Goal: Task Accomplishment & Management: Manage account settings

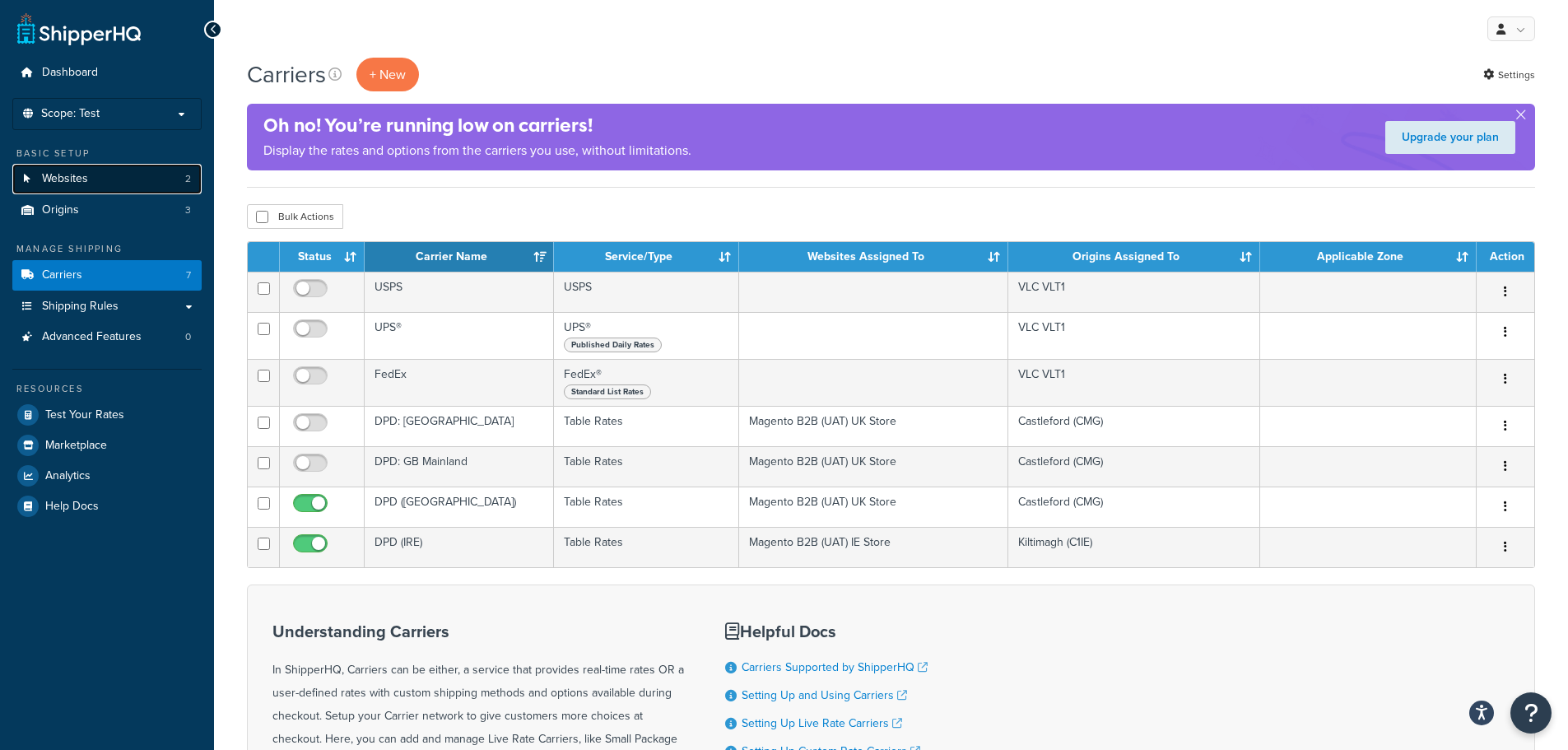
click at [125, 181] on link "Websites 2" at bounding box center [107, 179] width 189 height 31
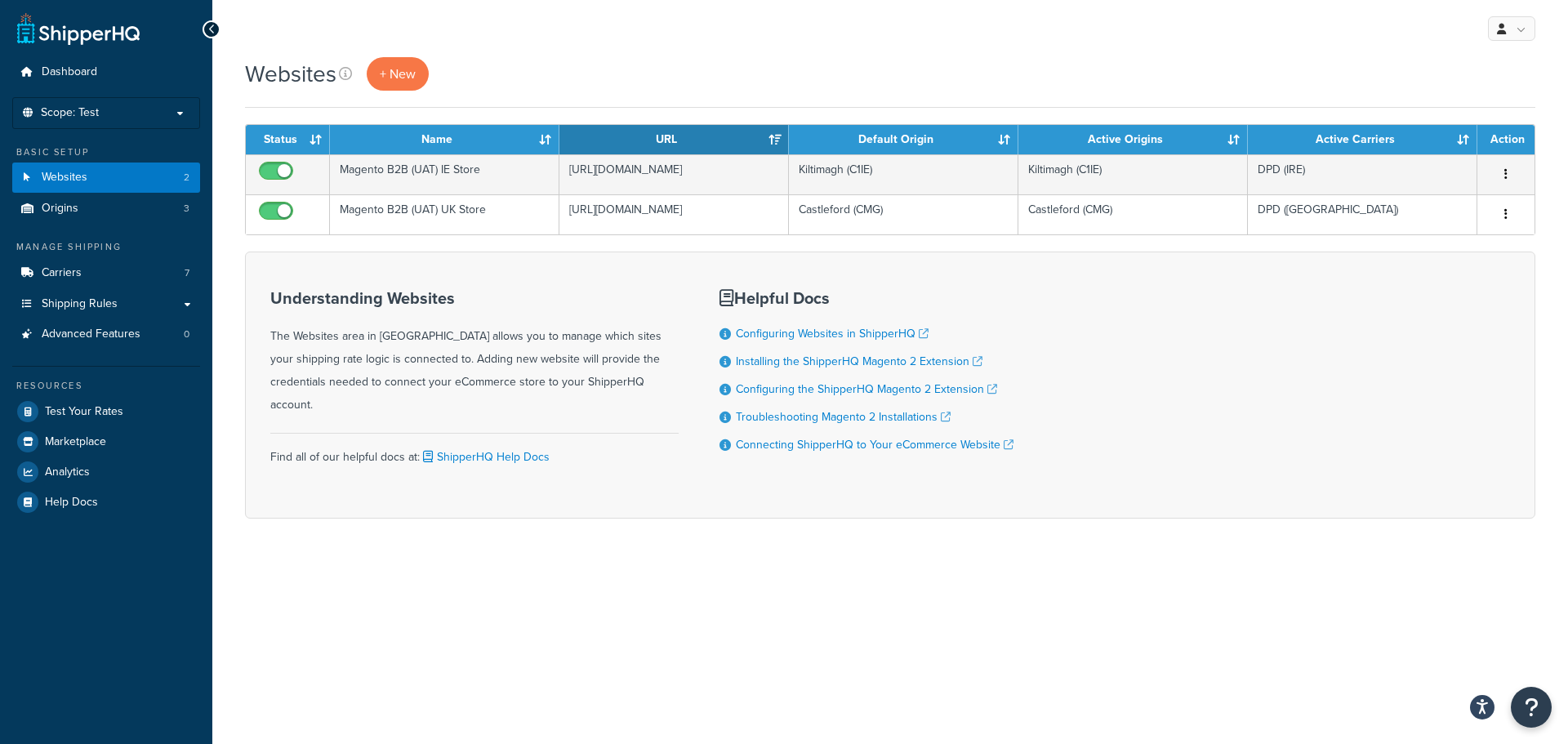
click at [494, 76] on div "Websites + New" at bounding box center [890, 74] width 1291 height 33
click at [407, 77] on span "+ New" at bounding box center [398, 74] width 36 height 19
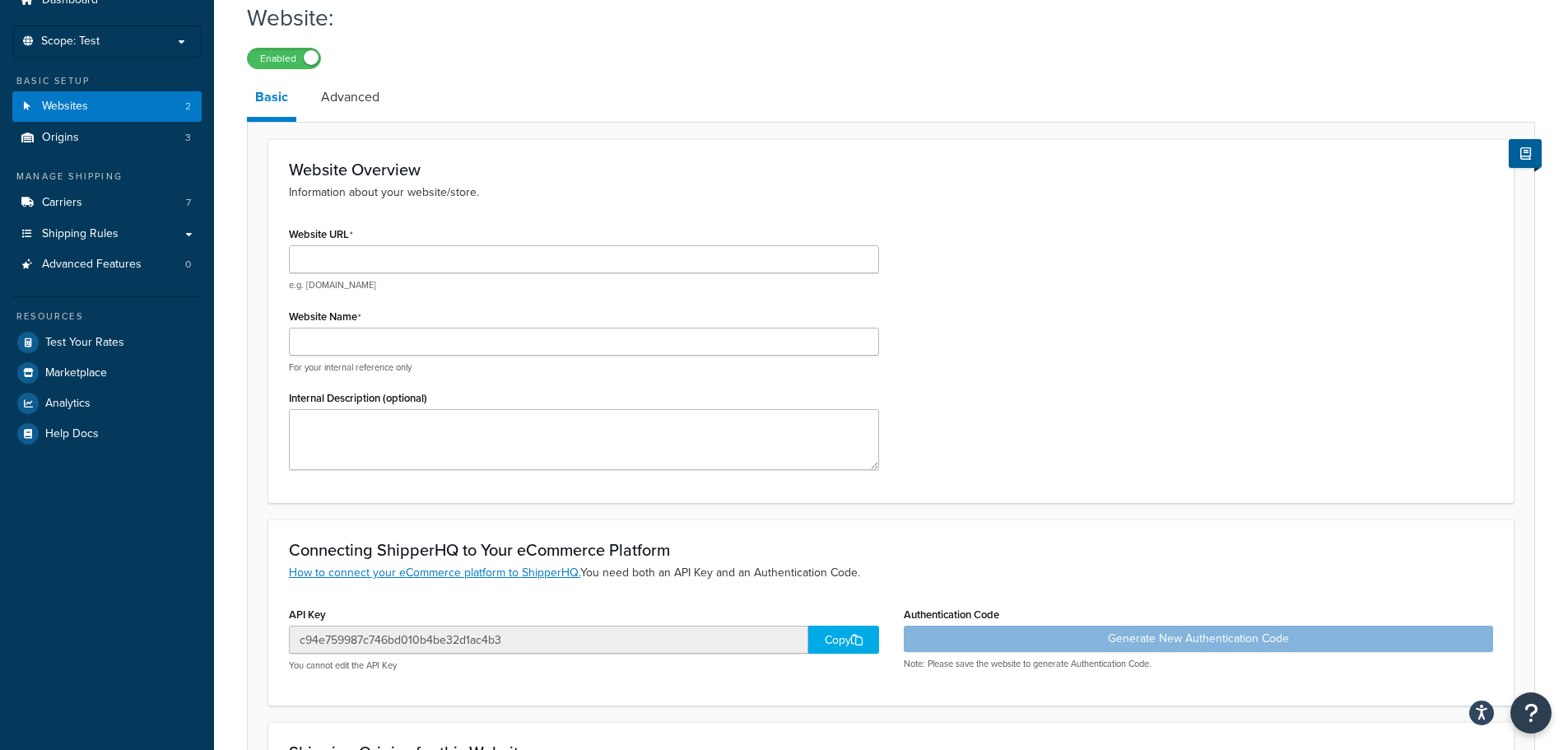
scroll to position [82, 0]
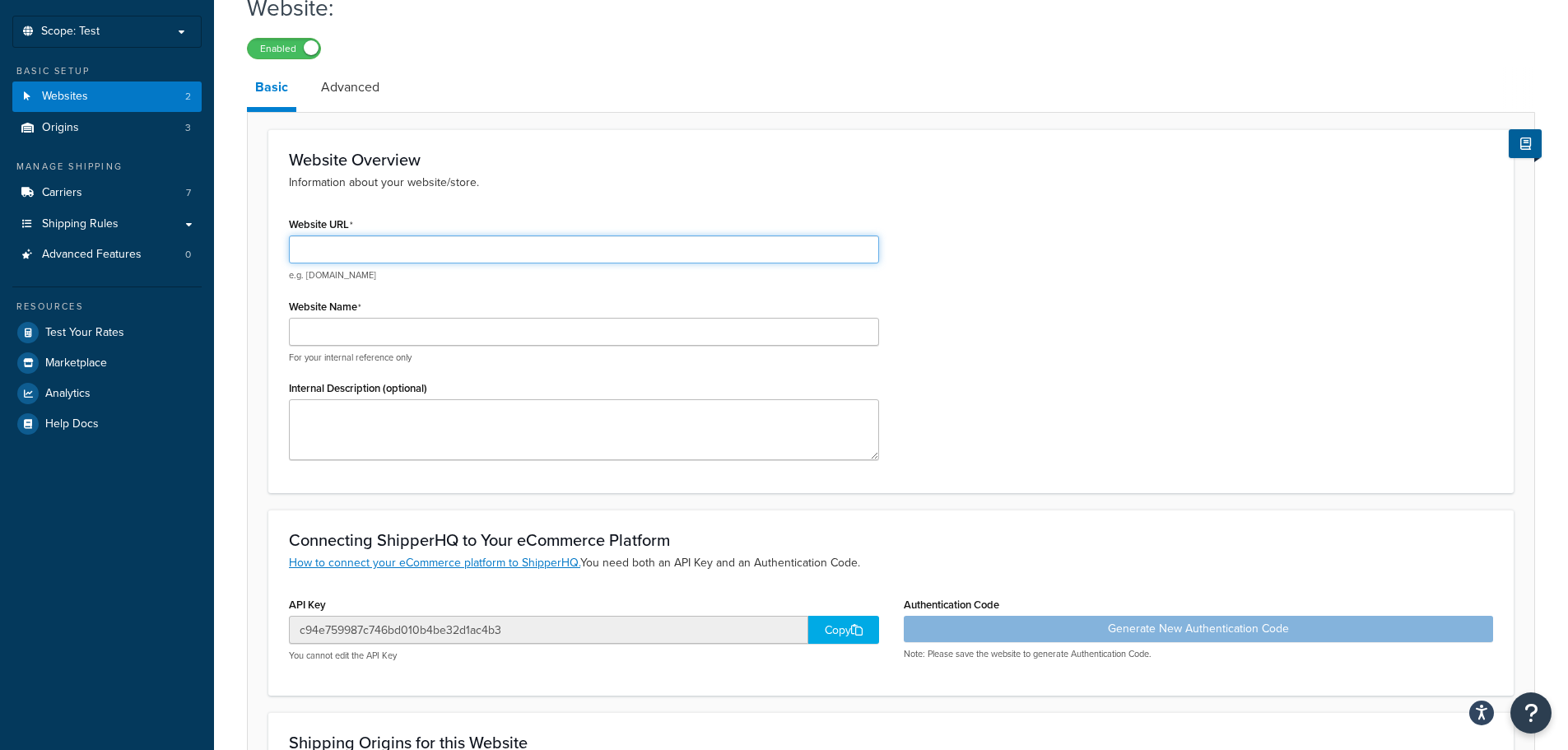
click at [420, 248] on input "Website URL" at bounding box center [584, 249] width 590 height 28
paste input "[URL][DOMAIN_NAME]"
type input "https://mcstaging.watchwholesalers.com/en-us"
click at [931, 279] on div "Website URL https://mcstaging.watchwholesalers.com/en-us e.g. mywebsite.com Web…" at bounding box center [890, 342] width 1229 height 260
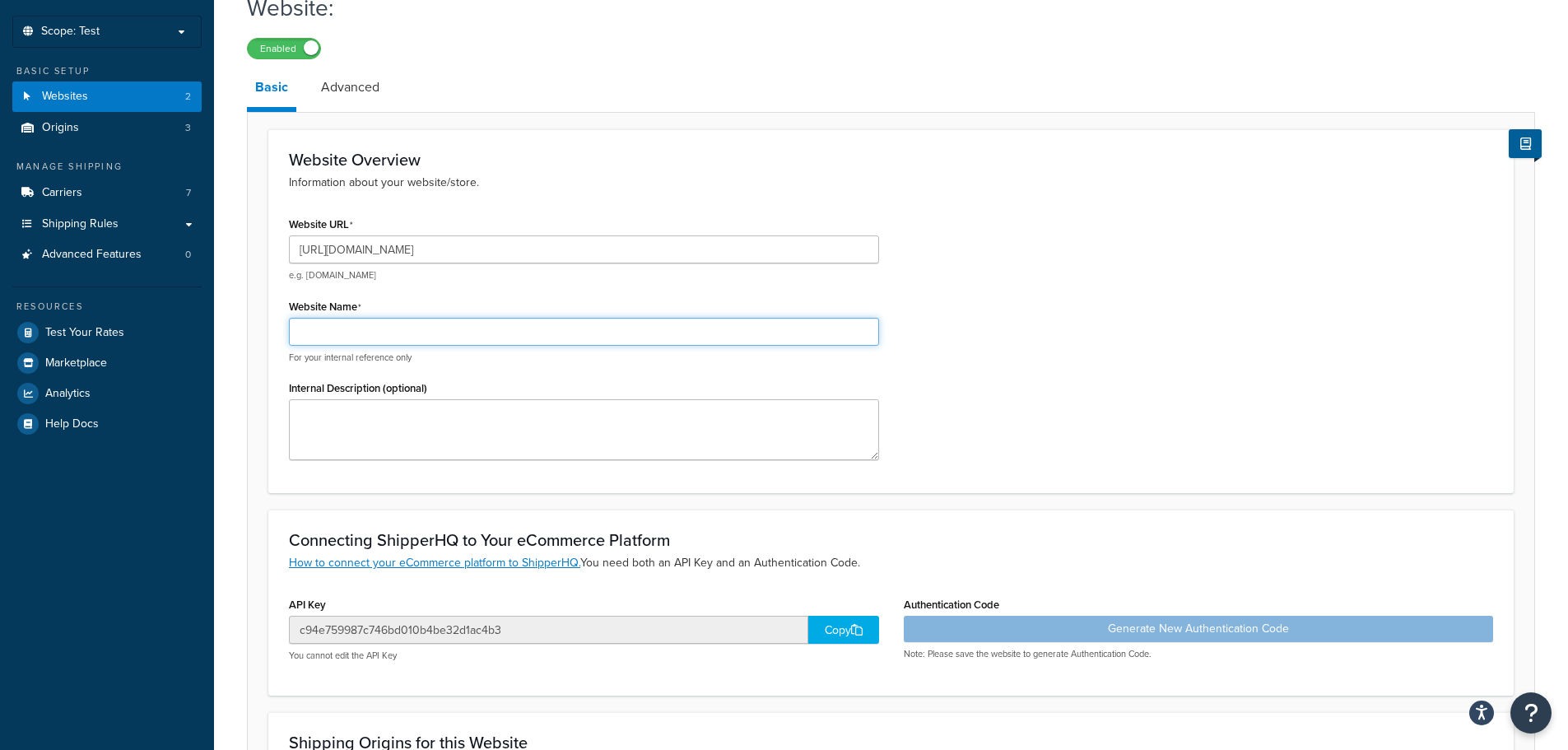
click at [673, 334] on input "Website Name" at bounding box center [584, 332] width 590 height 28
click at [994, 293] on div "Website URL https://mcstaging.watchwholesalers.com/en-us e.g. mywebsite.com Web…" at bounding box center [890, 342] width 1229 height 260
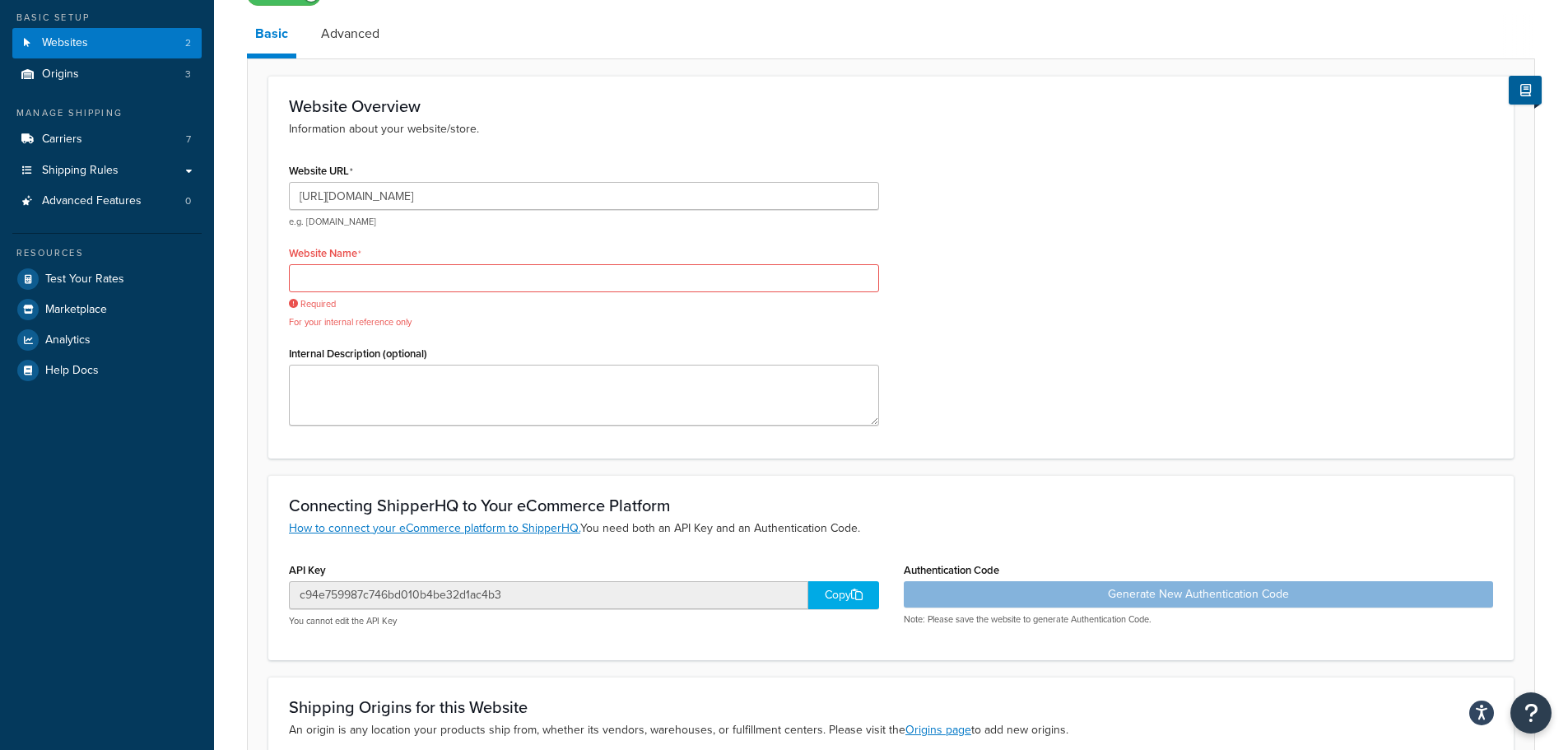
scroll to position [165, 0]
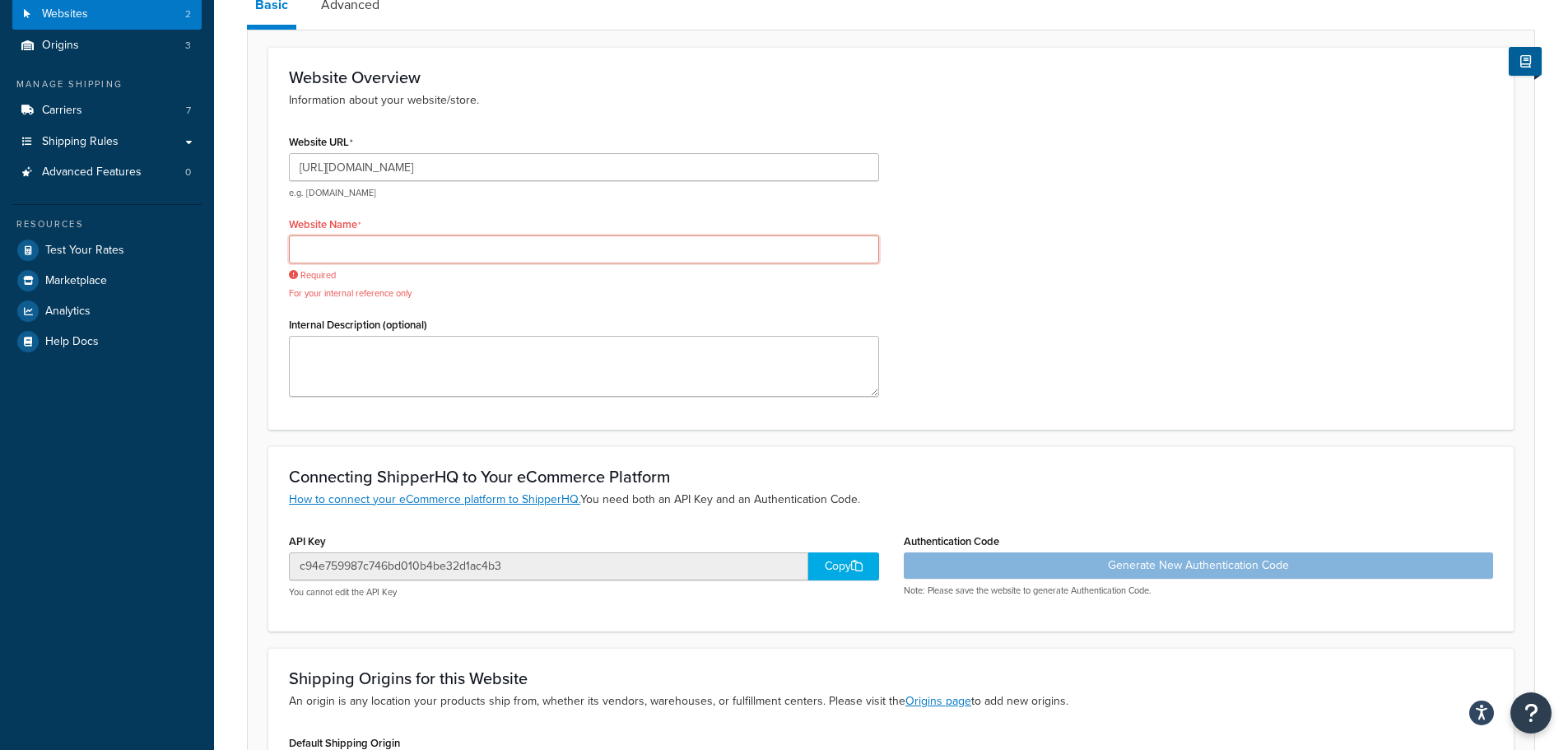
click at [583, 252] on input "Website Name" at bounding box center [584, 249] width 590 height 28
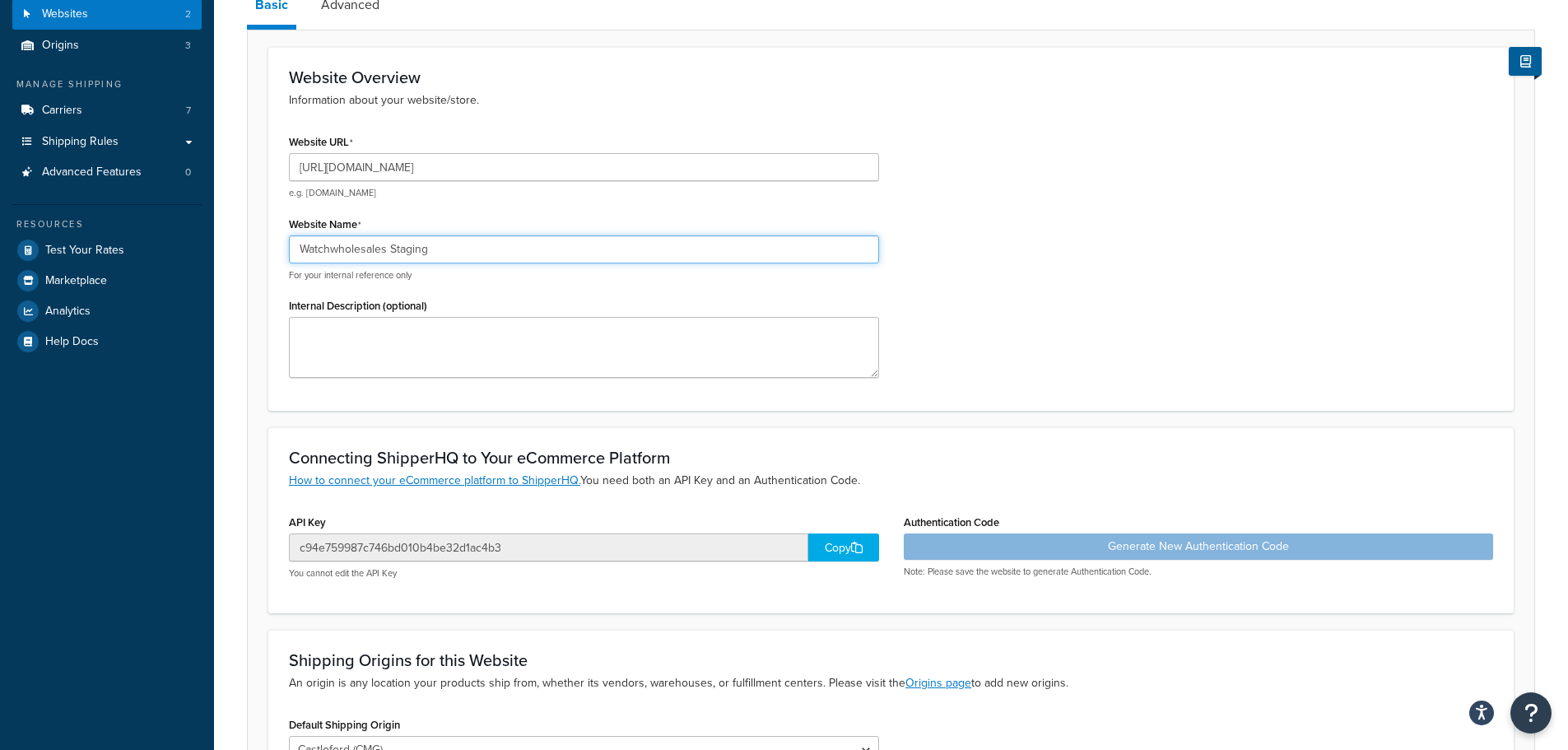
type input "Watchwholesales Staging"
click at [947, 294] on div "Website URL [URL][DOMAIN_NAME] e.g. [DOMAIN_NAME] Website Name Watchwholesales …" at bounding box center [890, 260] width 1229 height 260
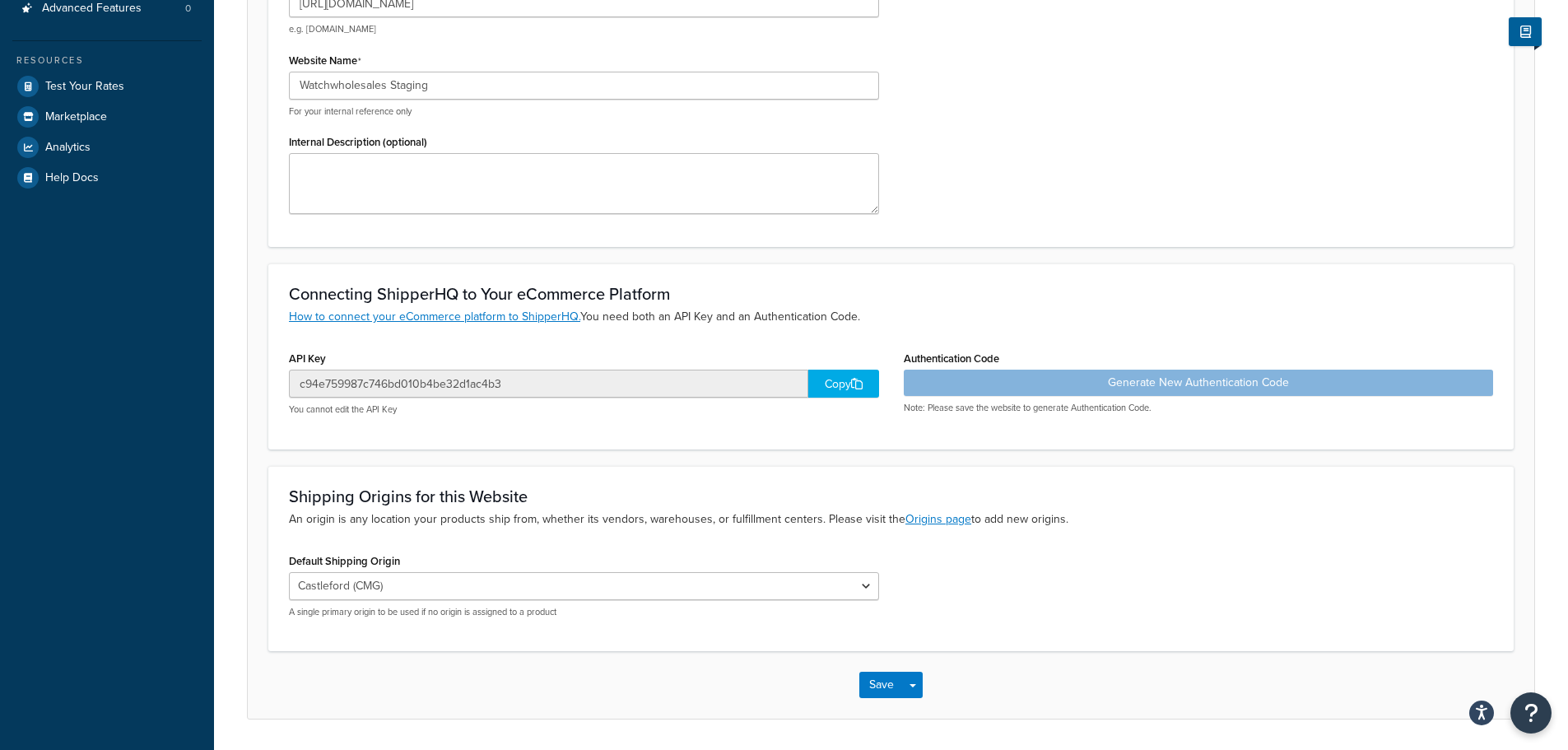
scroll to position [330, 0]
click at [853, 589] on select "Castleford (CMG) Kiltimagh (C1IE) VLC VLT1" at bounding box center [584, 585] width 590 height 28
select select "169175"
click at [289, 572] on select "Castleford (CMG) Kiltimagh (C1IE) VLC VLT1" at bounding box center [584, 585] width 590 height 28
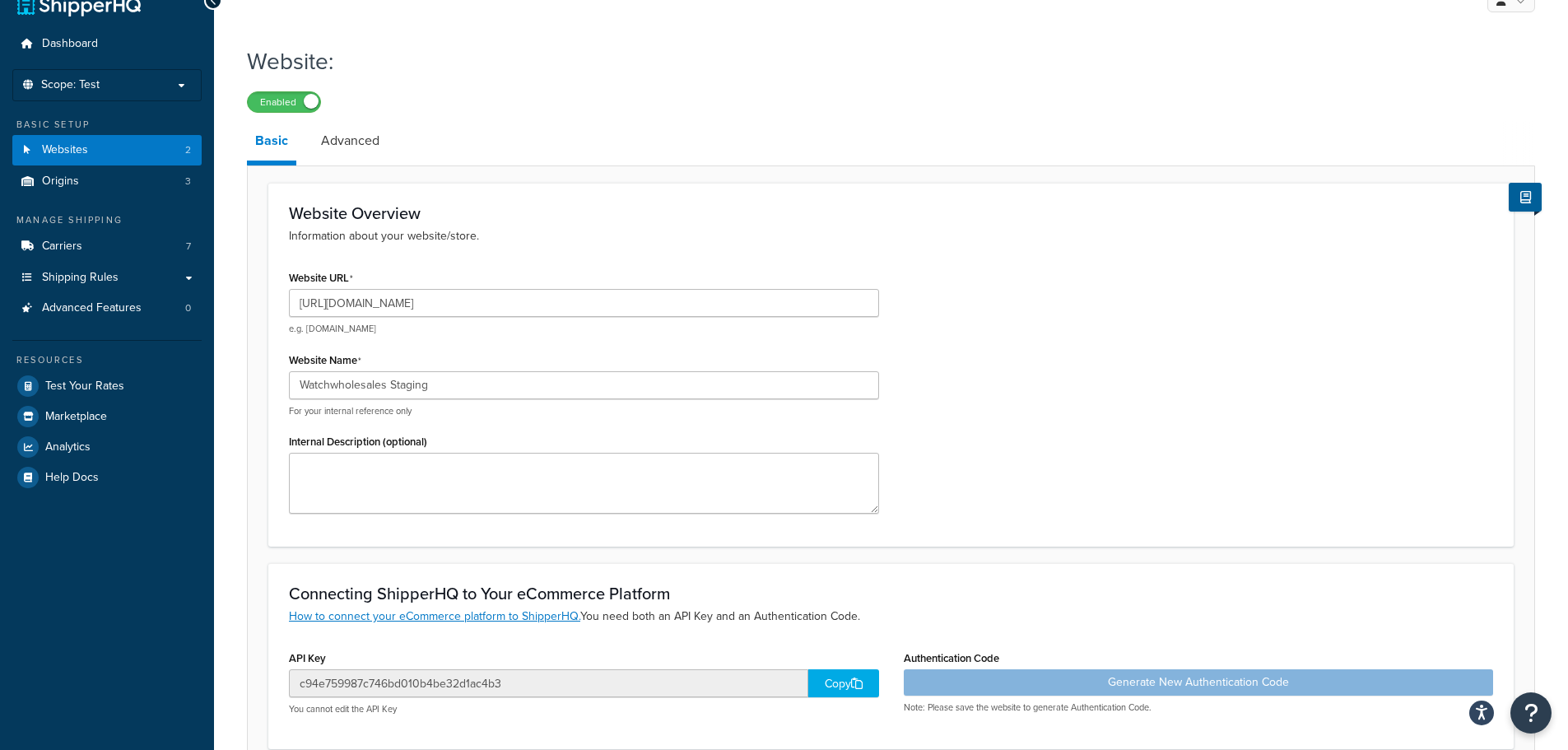
scroll to position [0, 0]
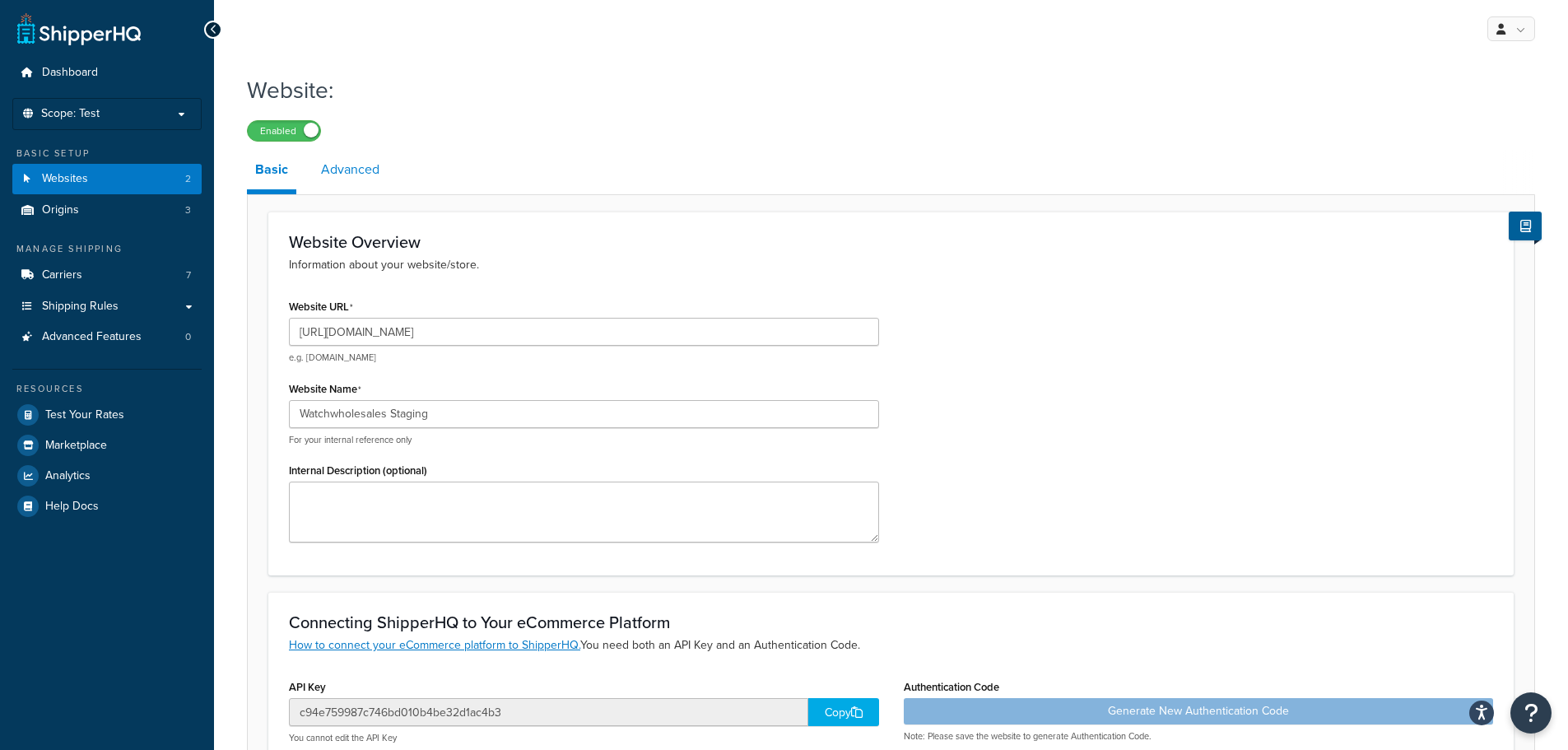
click at [355, 167] on link "Advanced" at bounding box center [350, 169] width 75 height 40
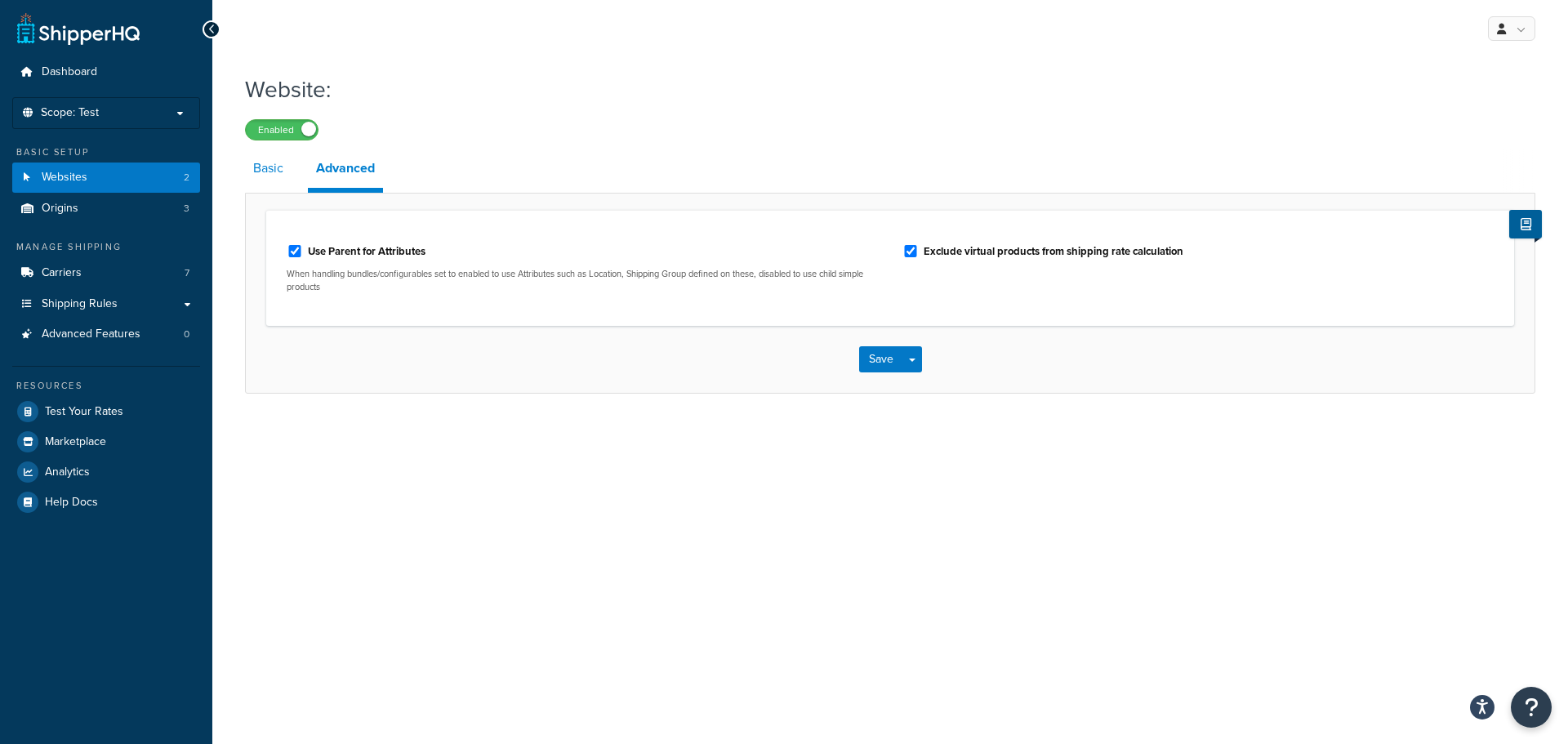
click at [282, 170] on link "Basic" at bounding box center [268, 167] width 47 height 39
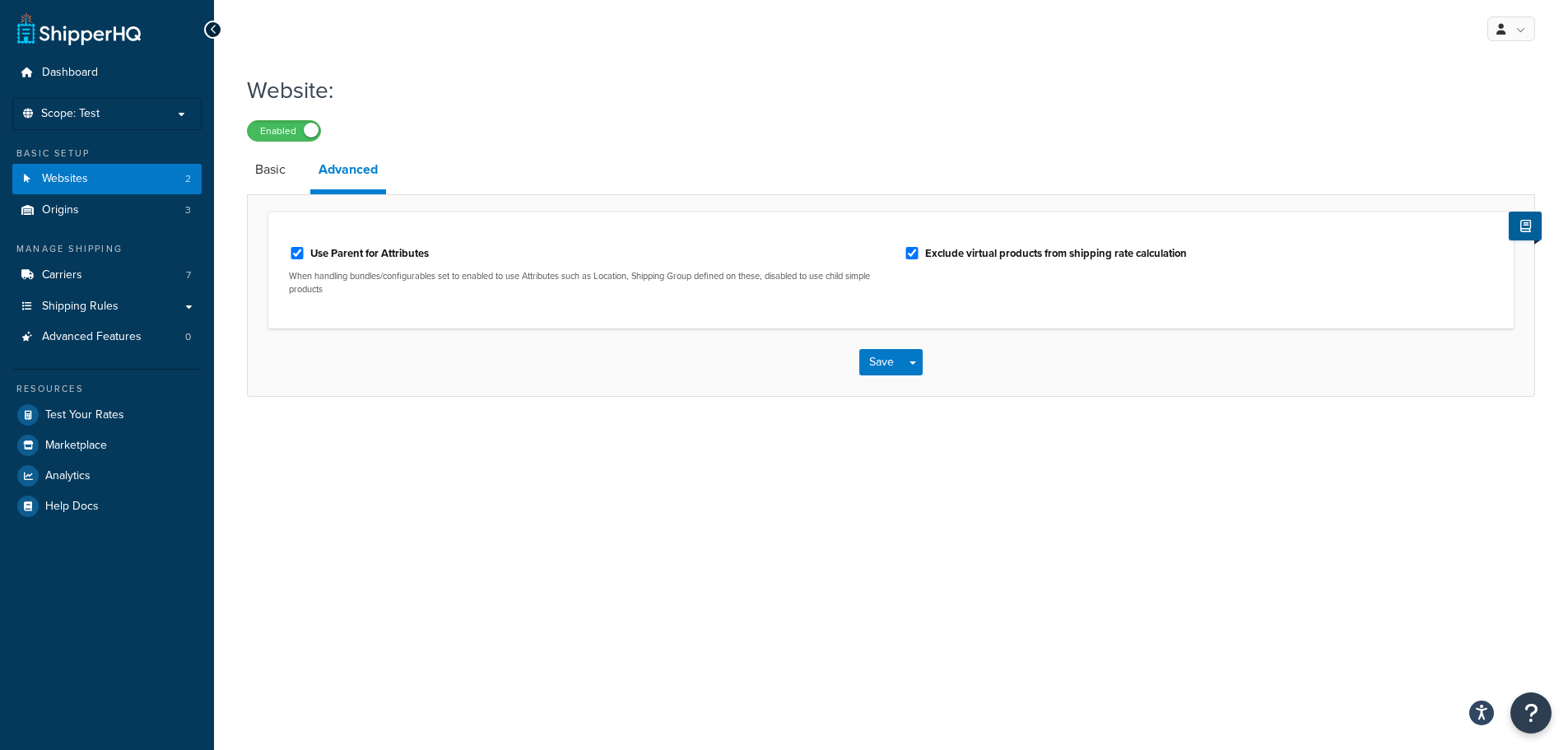
select select "169175"
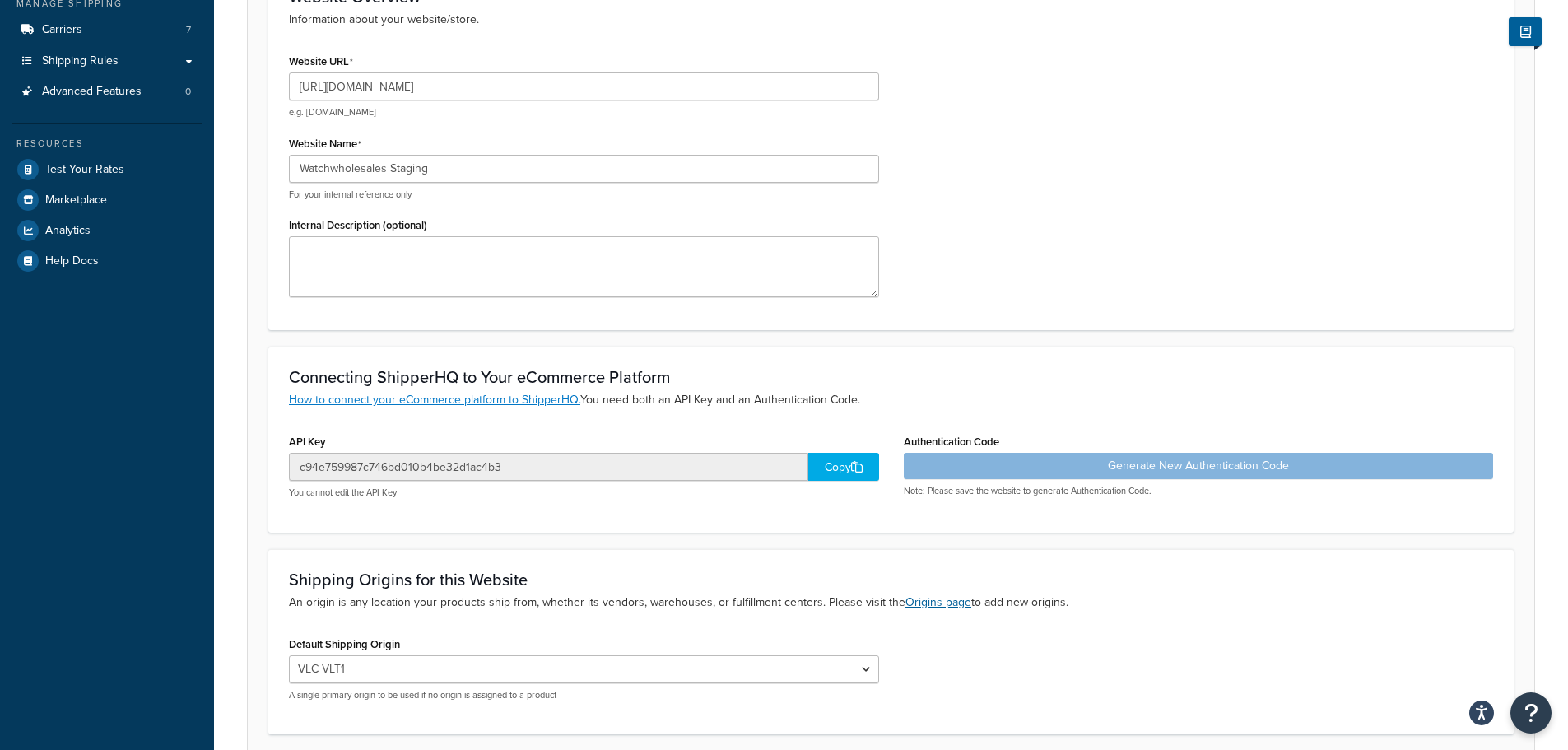
scroll to position [330, 0]
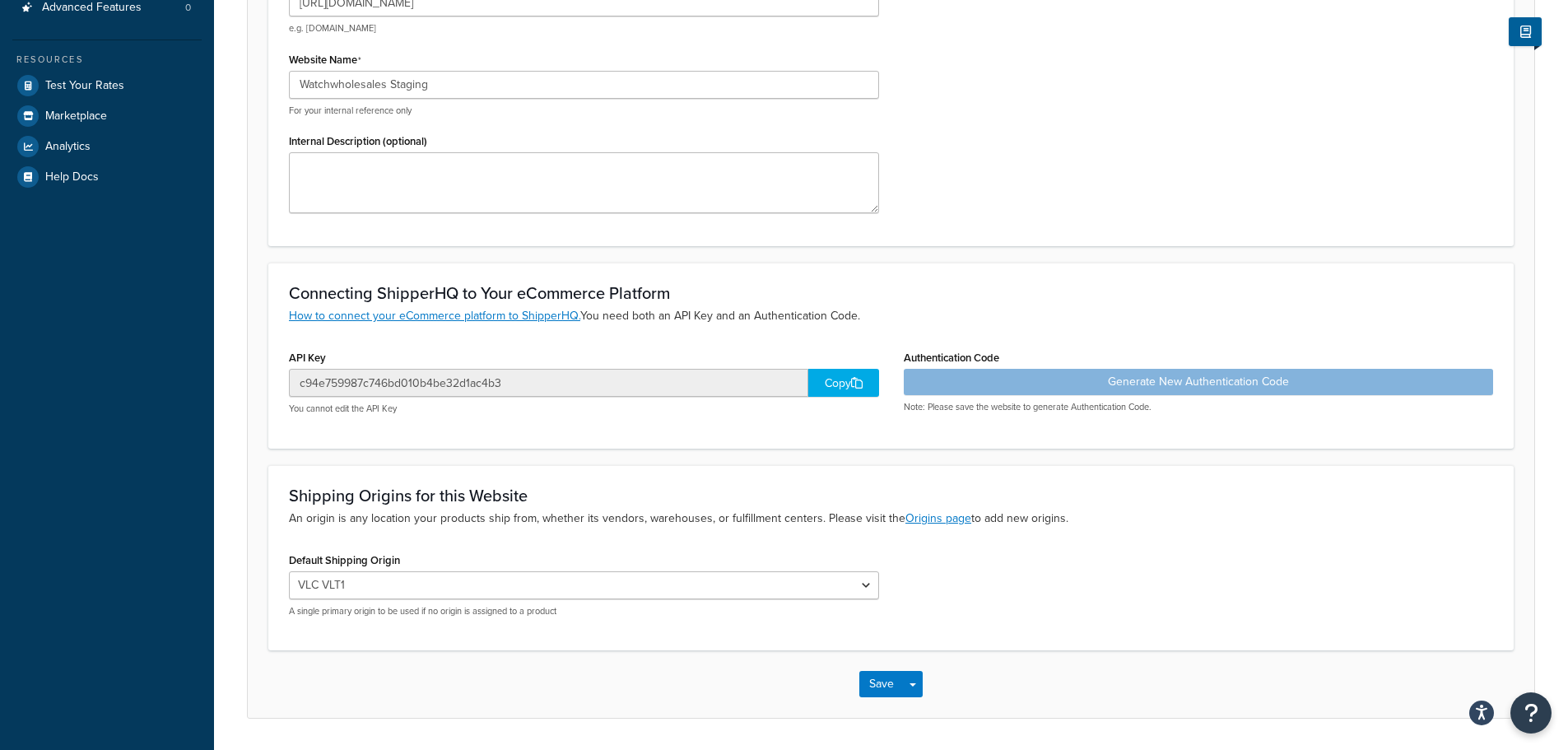
click at [838, 383] on div "Copy" at bounding box center [842, 383] width 70 height 28
click at [892, 686] on button "Save" at bounding box center [881, 683] width 44 height 26
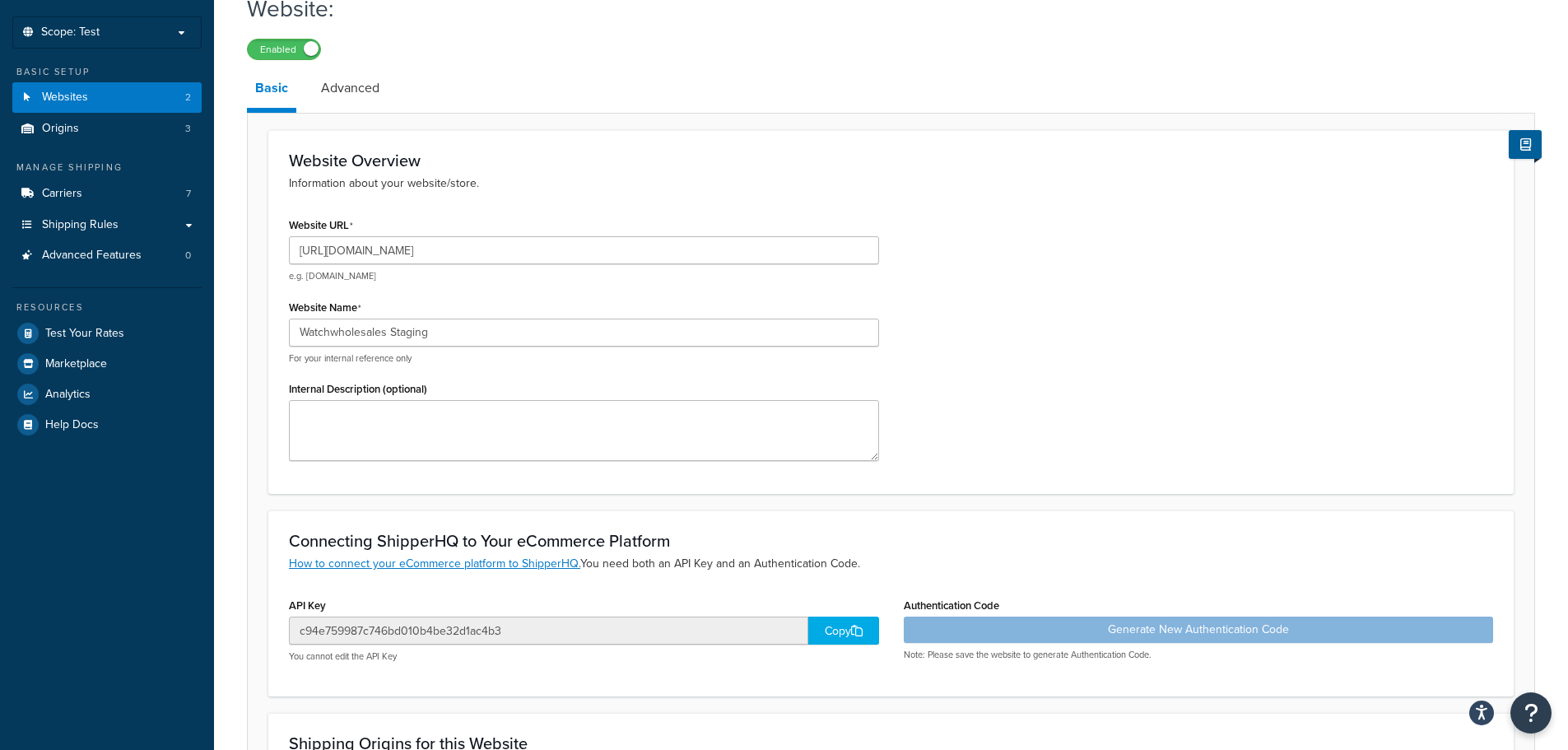
scroll to position [82, 0]
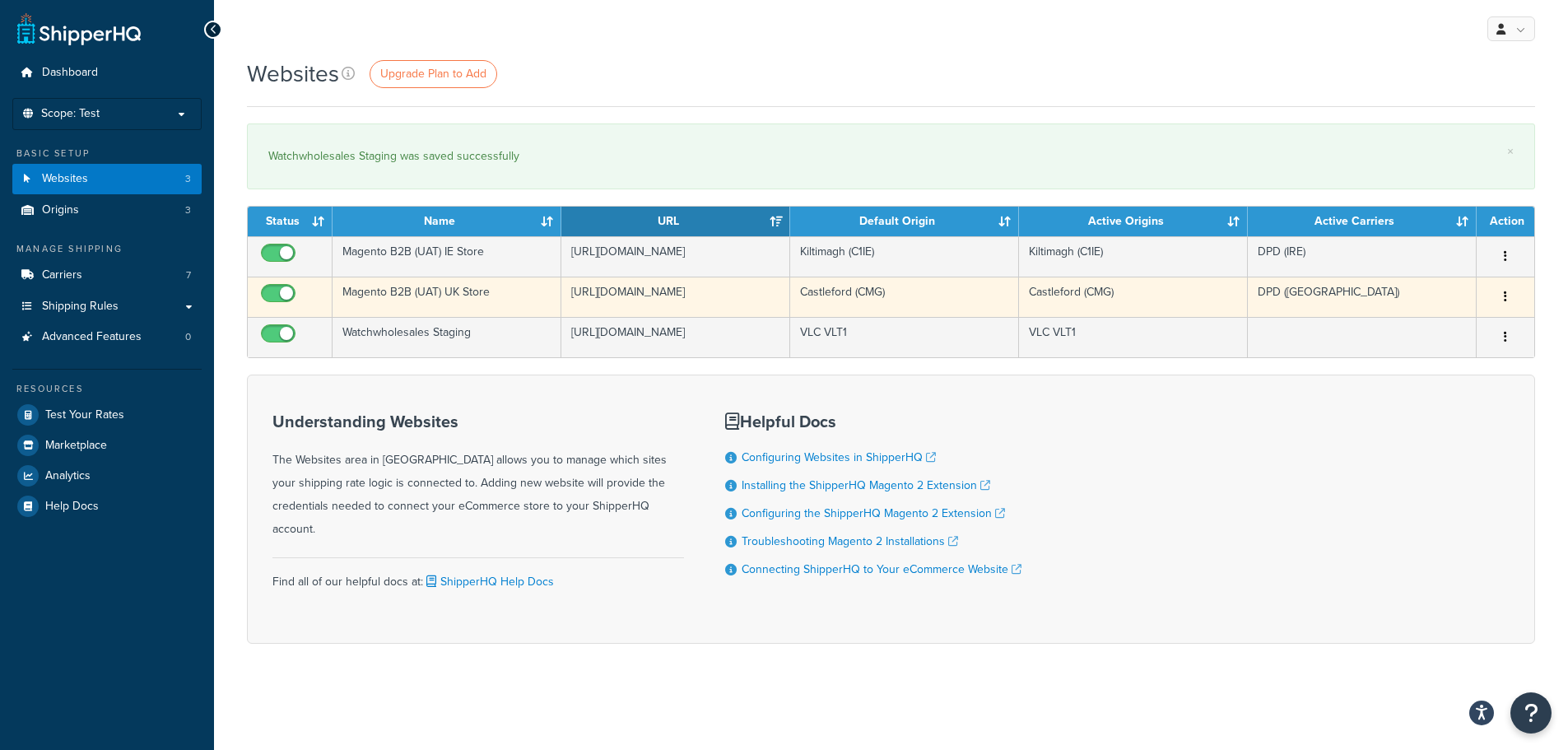
click at [1502, 310] on button "button" at bounding box center [1505, 297] width 23 height 26
click at [1438, 348] on link "Edit" at bounding box center [1438, 352] width 130 height 34
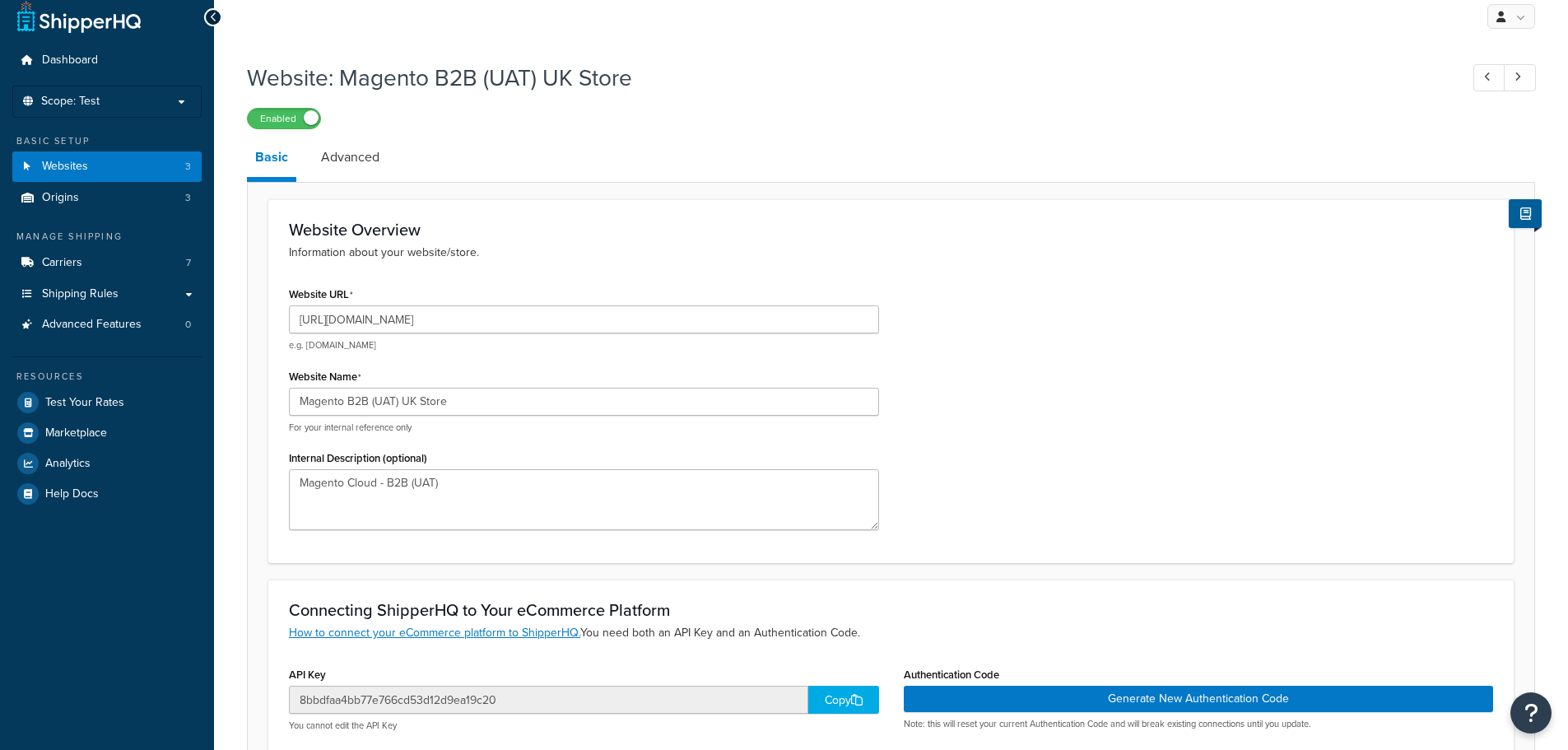
scroll to position [82, 0]
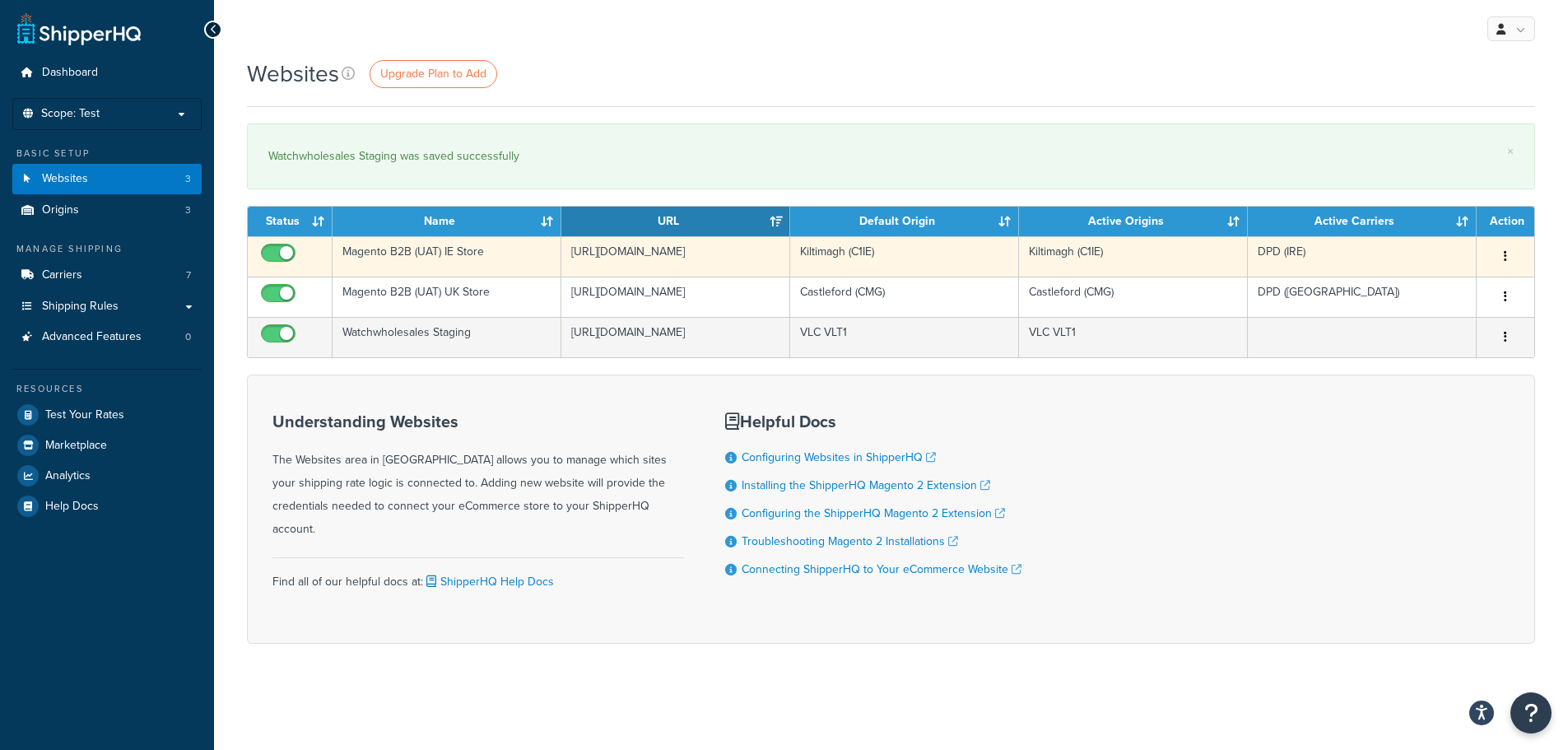
click at [1134, 262] on td "Kiltimagh (C1IE)" at bounding box center [1132, 256] width 228 height 40
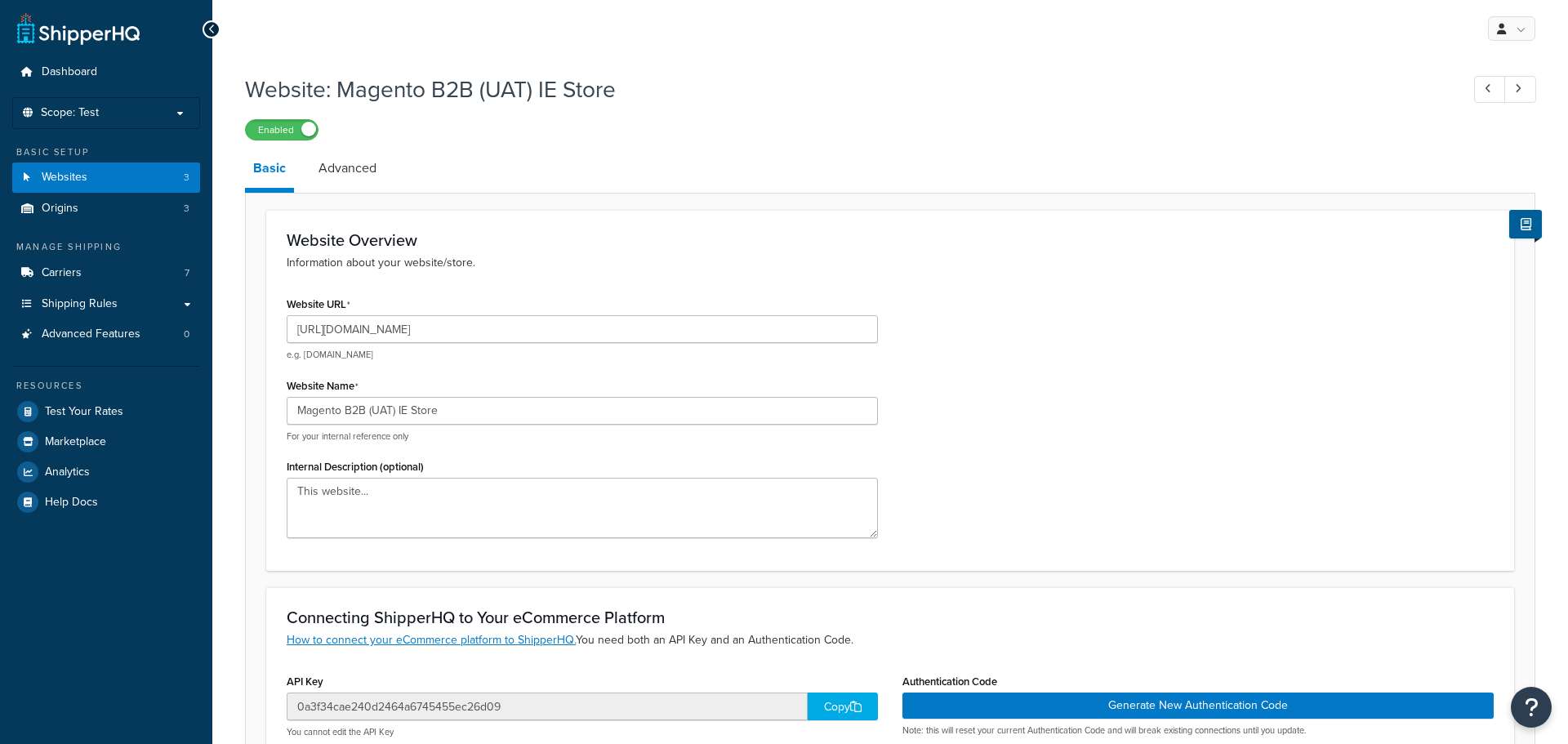
select select "88144"
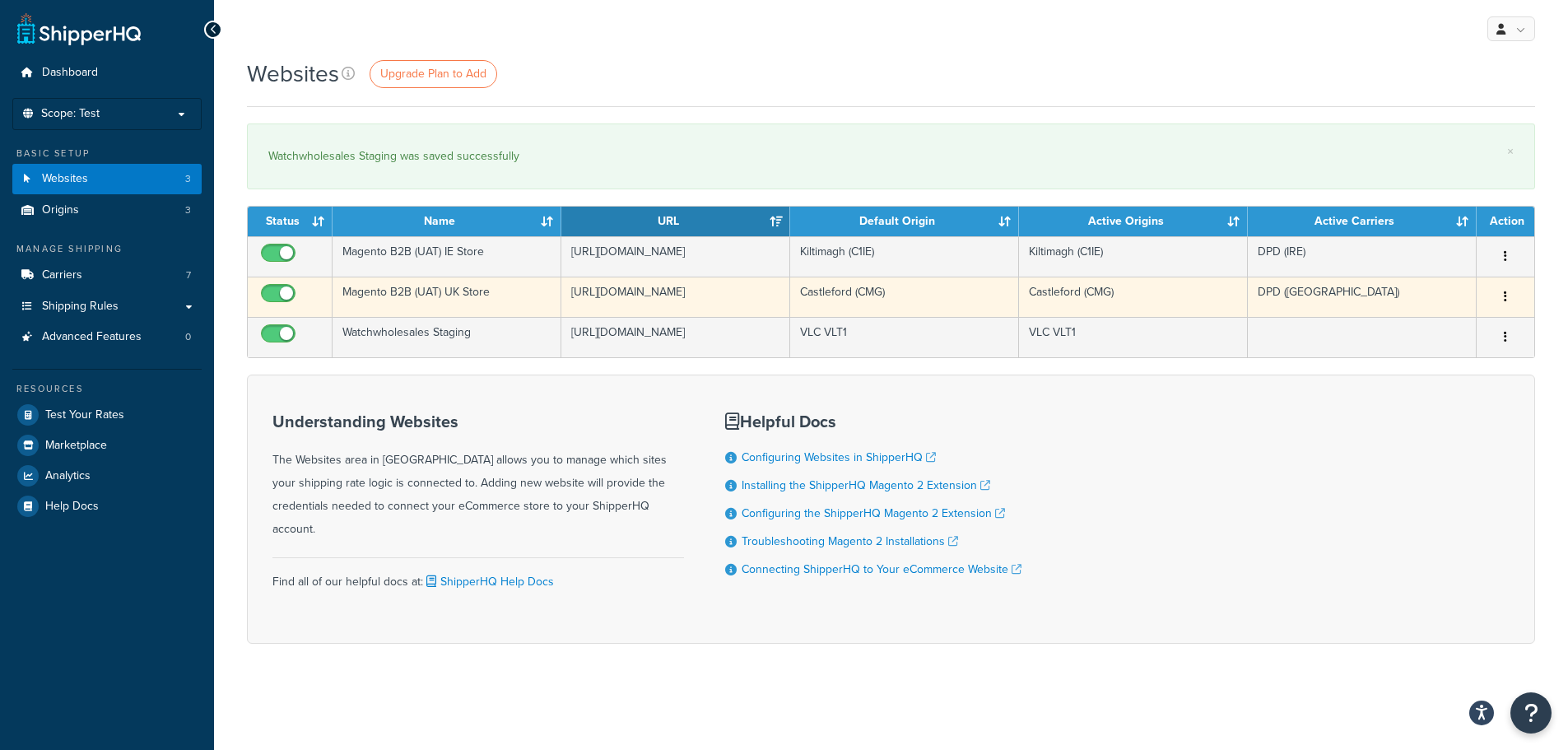
click at [470, 317] on td "Magento B2B (UAT) UK Store" at bounding box center [446, 297] width 228 height 40
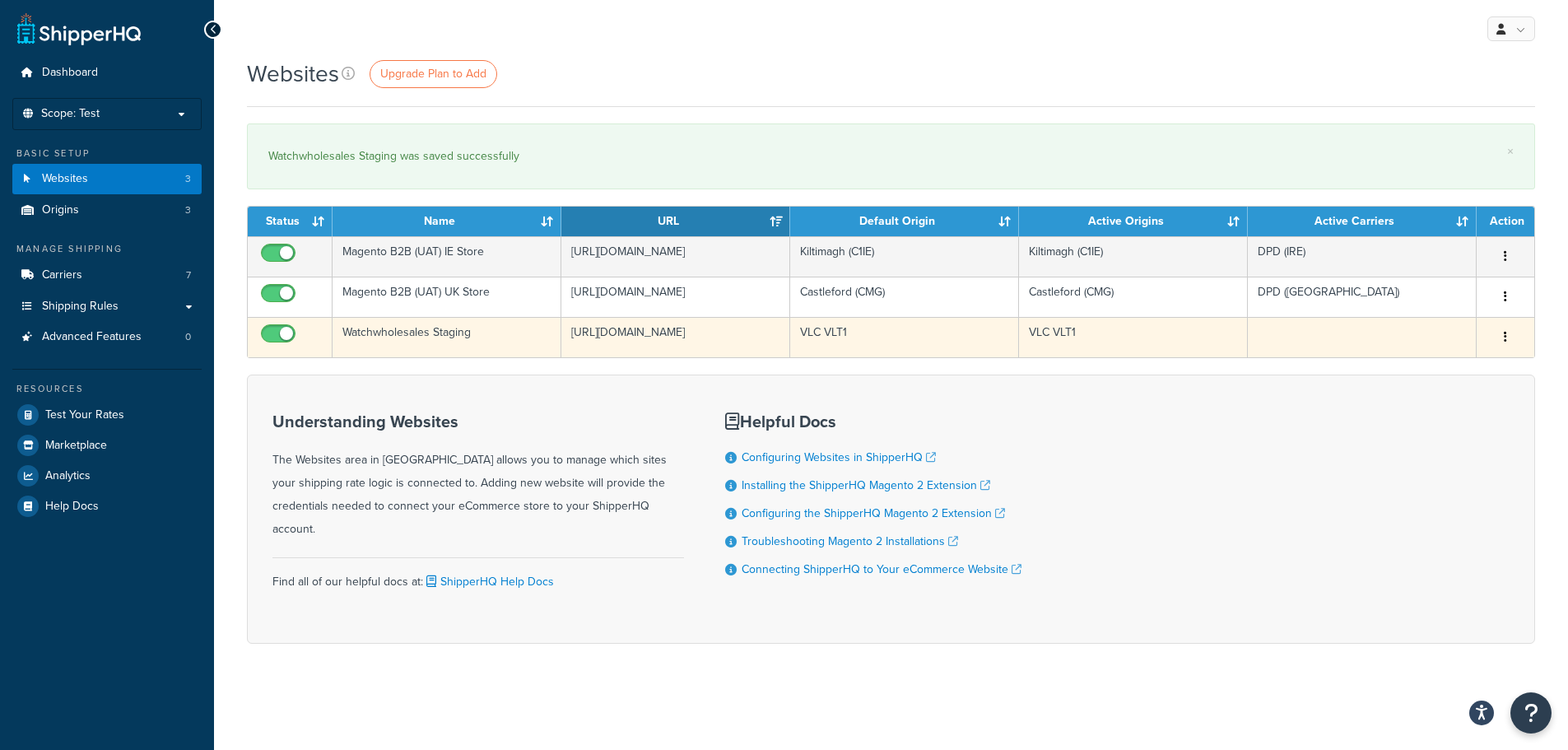
click at [1501, 351] on button "button" at bounding box center [1505, 336] width 23 height 26
click at [1444, 409] on link "Edit" at bounding box center [1438, 415] width 130 height 34
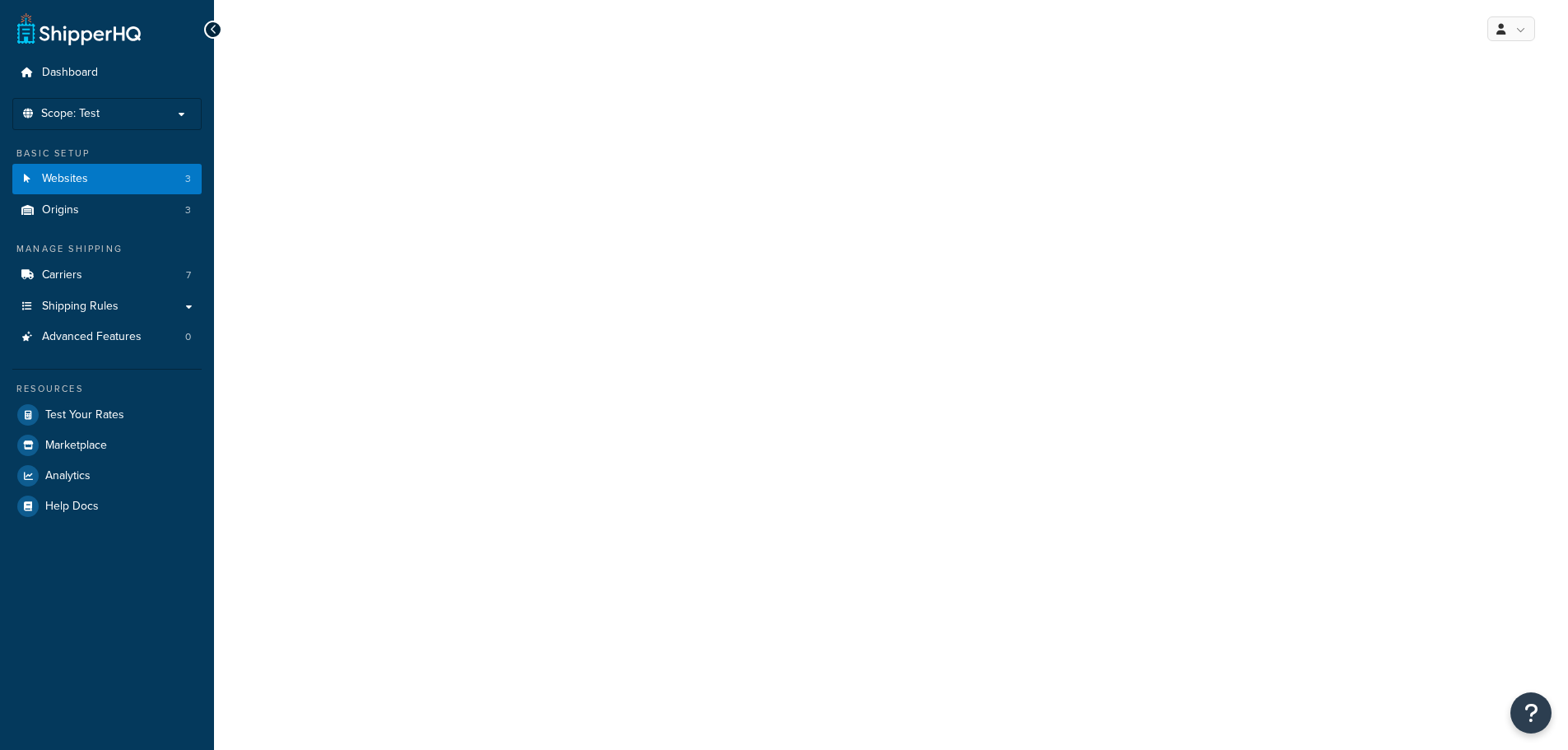
select select "169175"
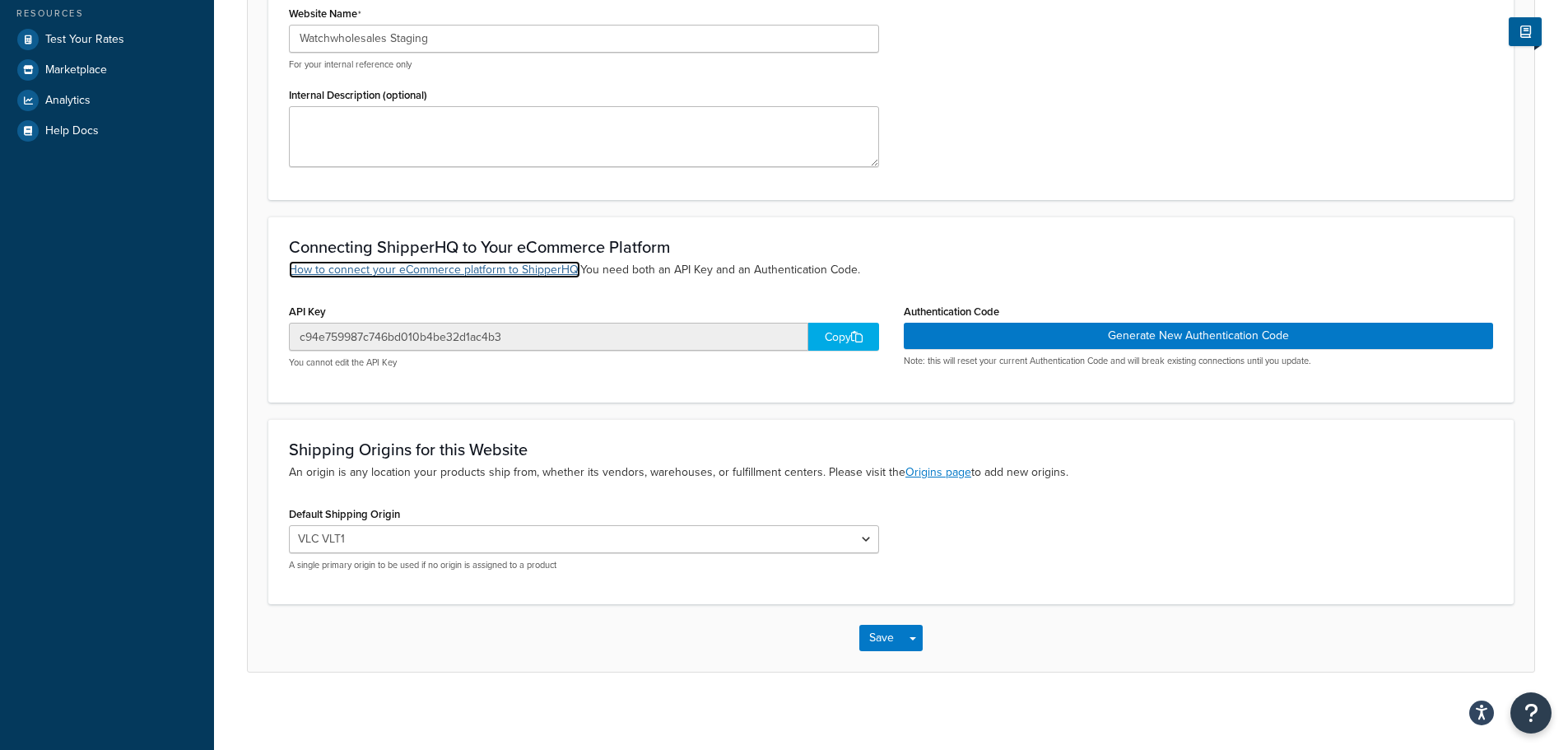
scroll to position [380, 0]
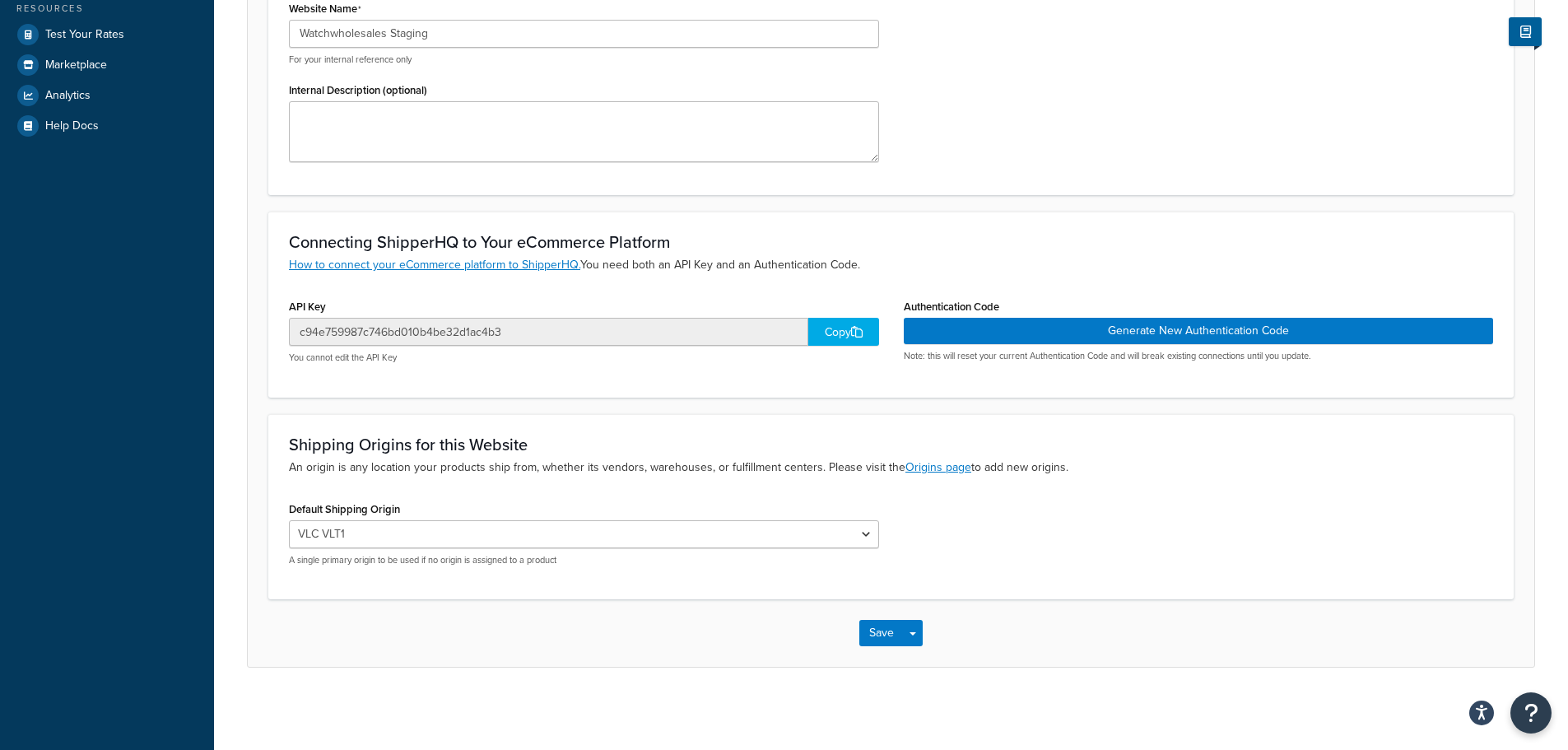
click at [844, 327] on div "Copy" at bounding box center [842, 332] width 70 height 28
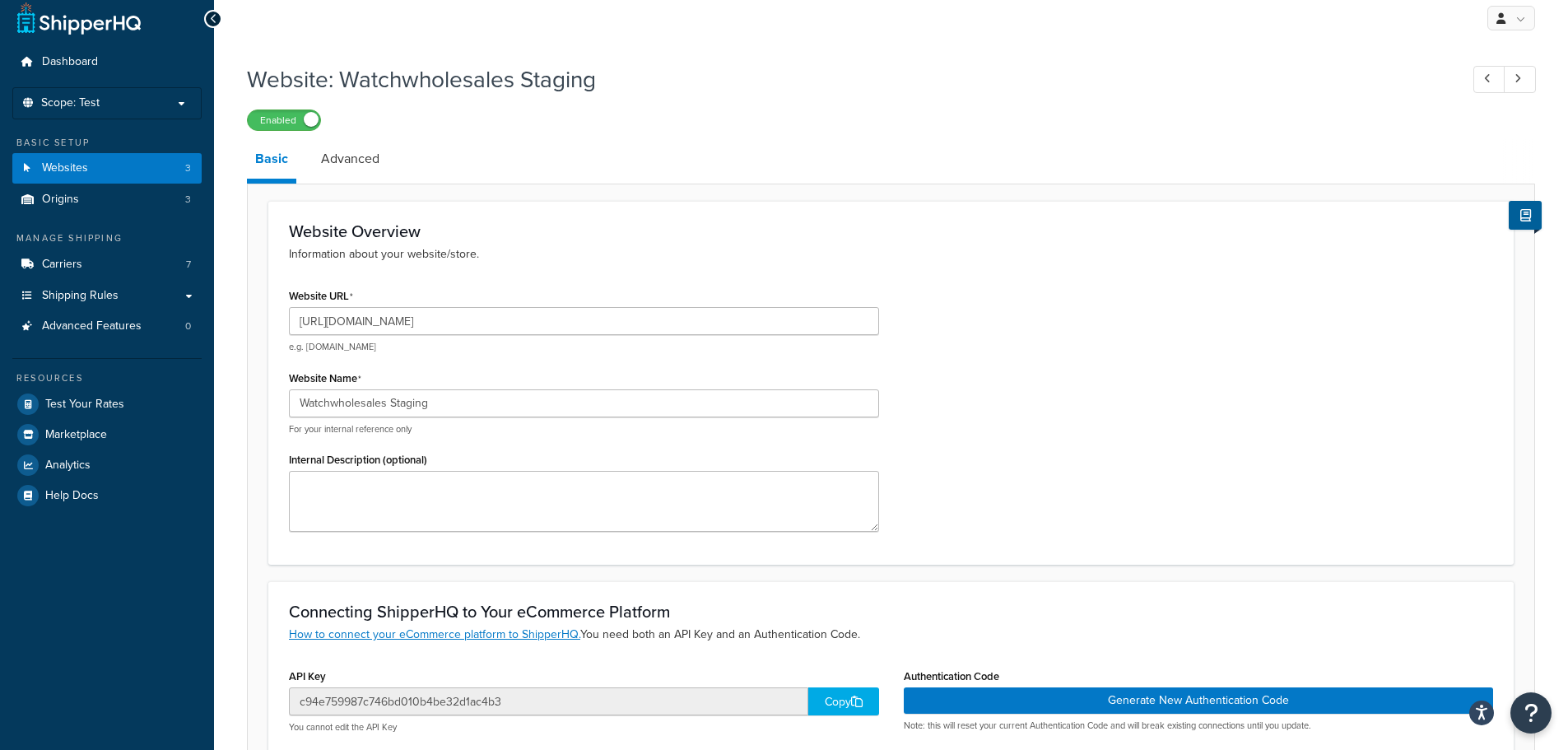
scroll to position [0, 0]
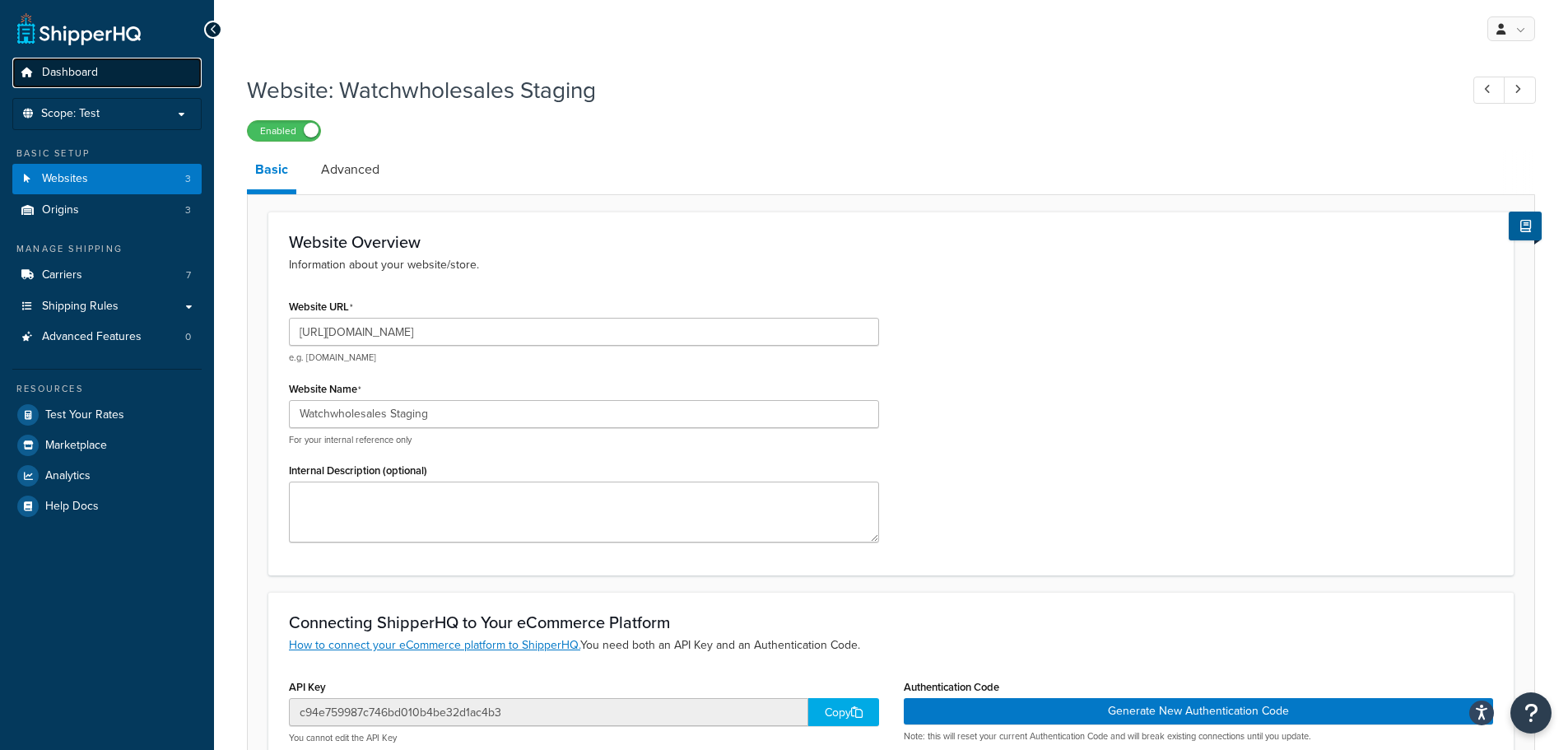
click at [68, 72] on span "Dashboard" at bounding box center [70, 72] width 56 height 14
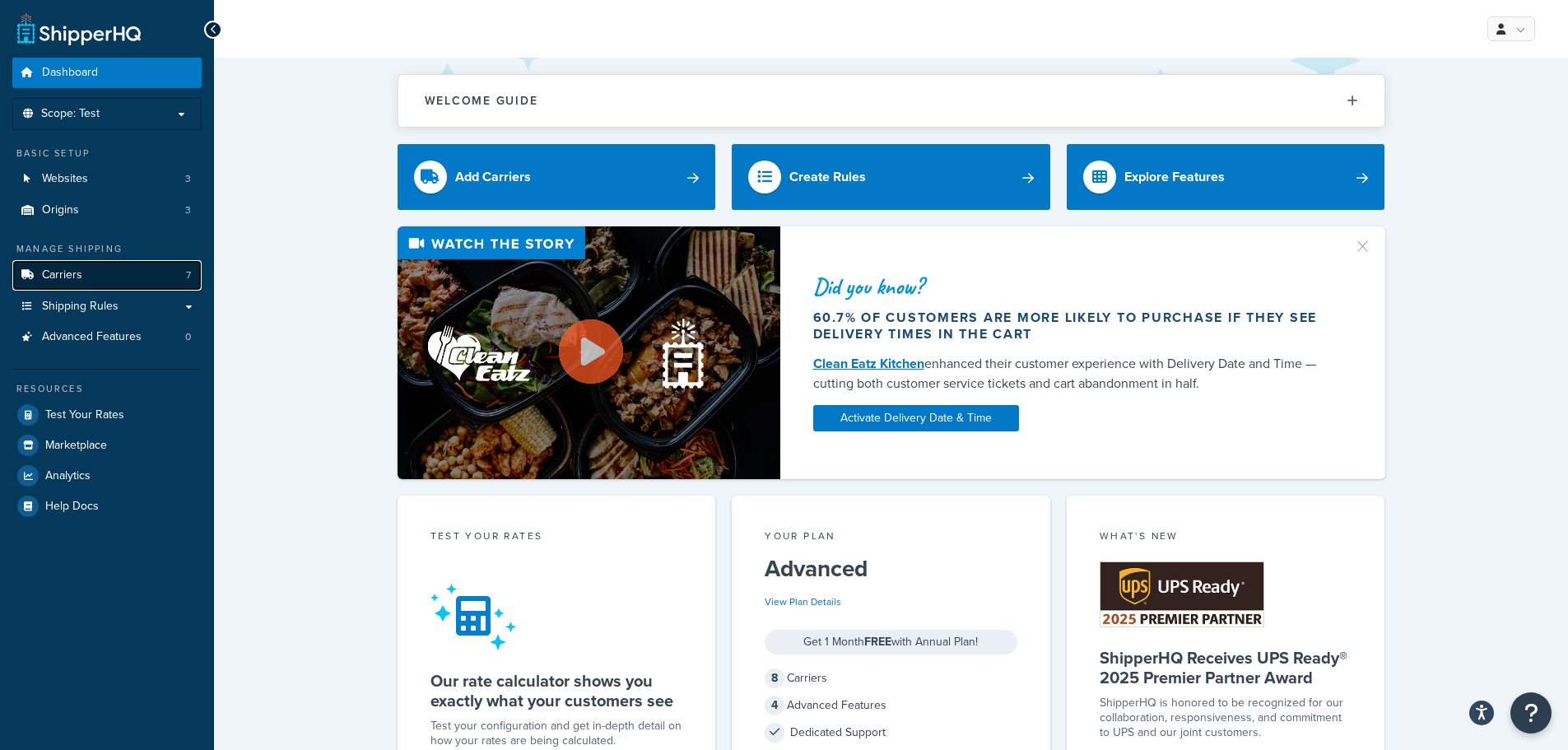
click at [82, 274] on link "Carriers 7" at bounding box center [107, 276] width 189 height 31
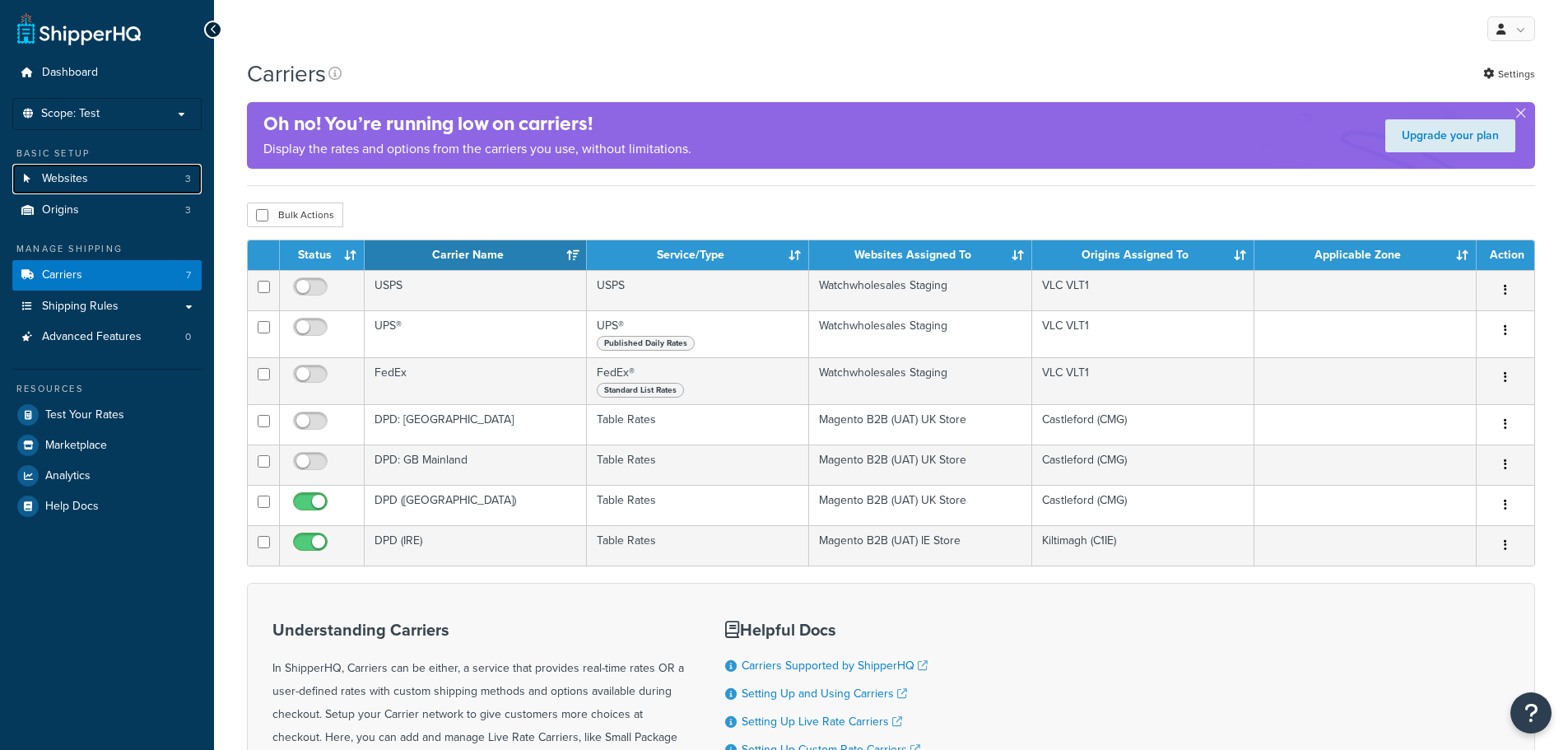
click at [98, 182] on link "Websites 3" at bounding box center [107, 179] width 189 height 31
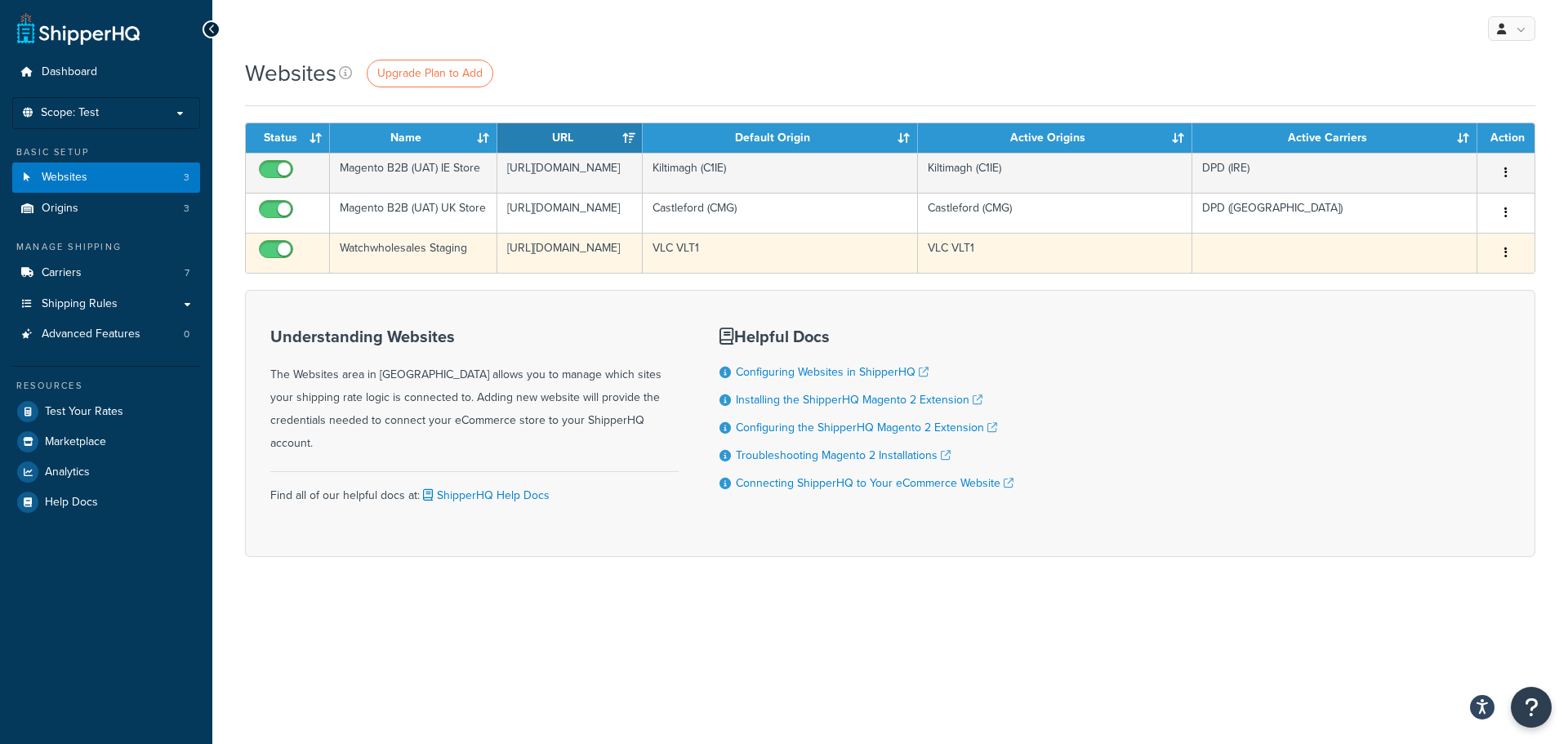
click at [1504, 266] on button "button" at bounding box center [1506, 252] width 23 height 26
click at [1468, 356] on link "Edit" at bounding box center [1440, 363] width 129 height 33
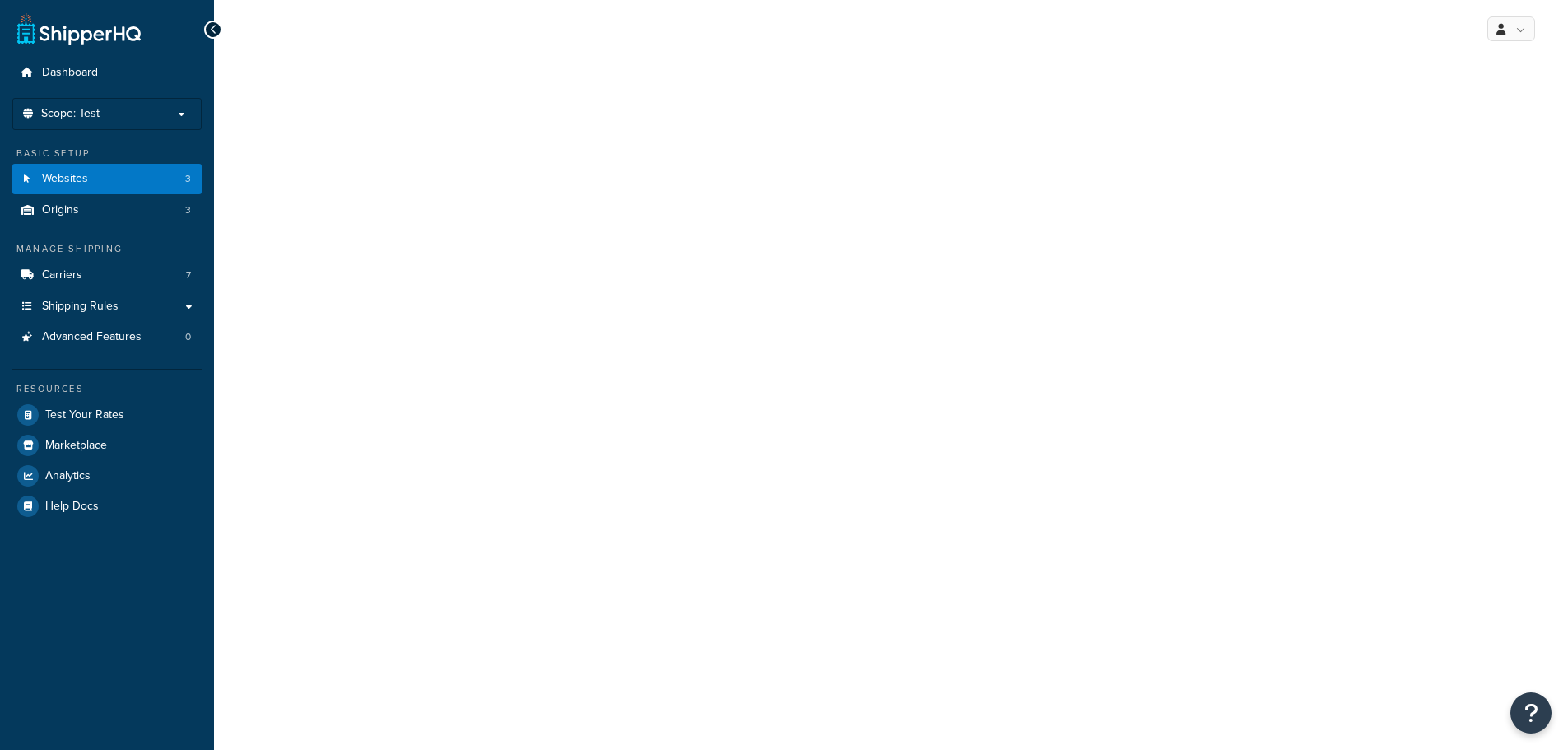
select select "169175"
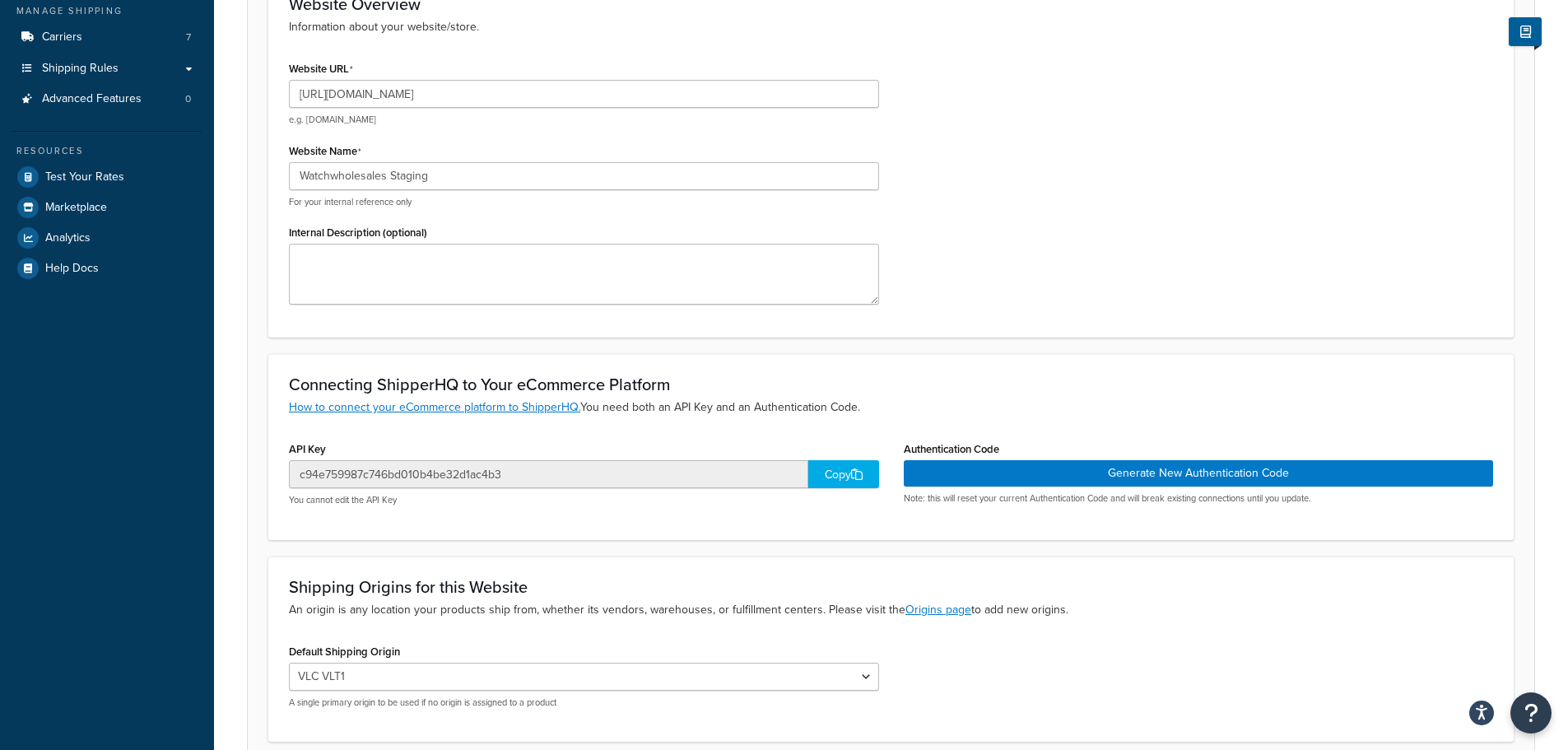
scroll to position [247, 0]
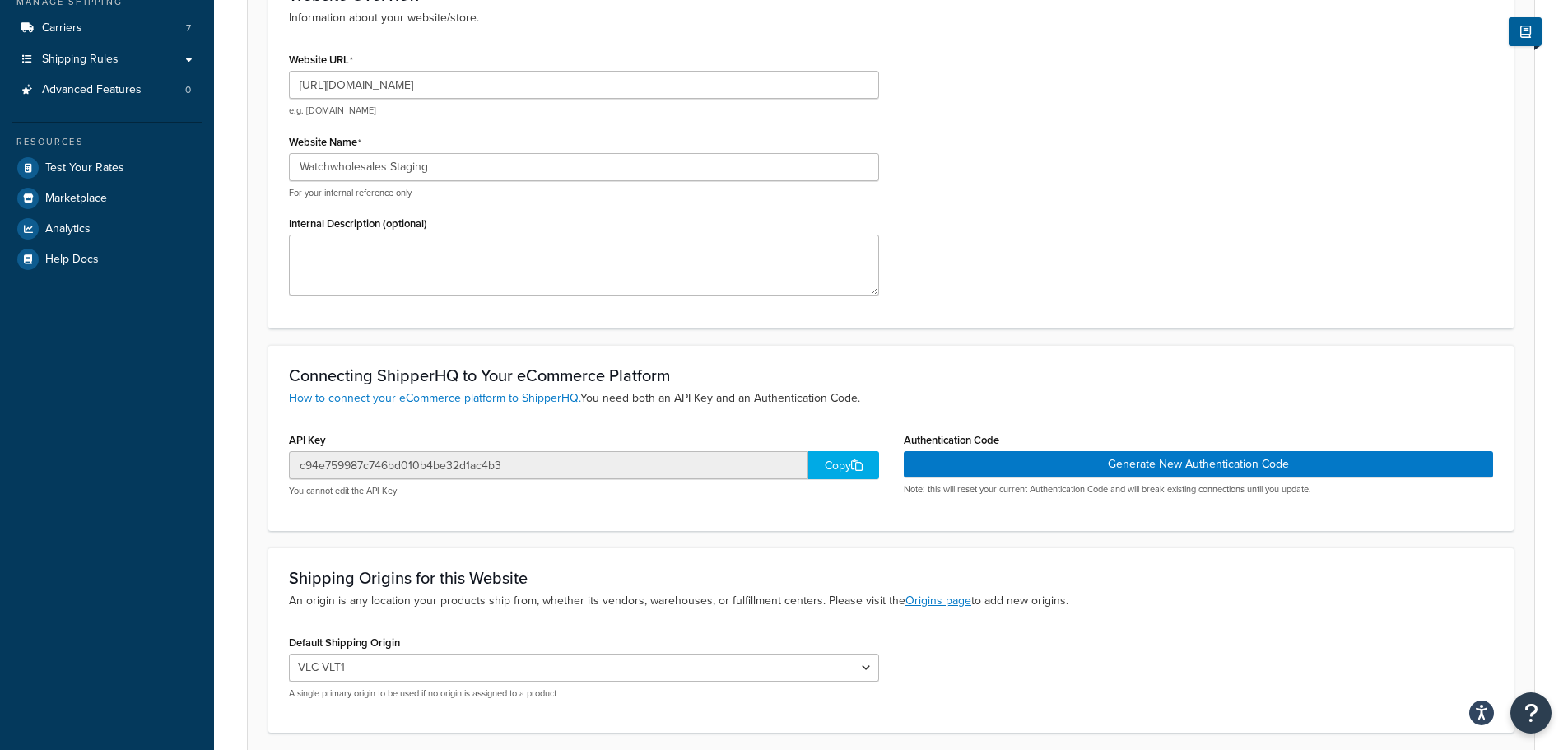
click at [845, 470] on div "Copy" at bounding box center [842, 465] width 70 height 28
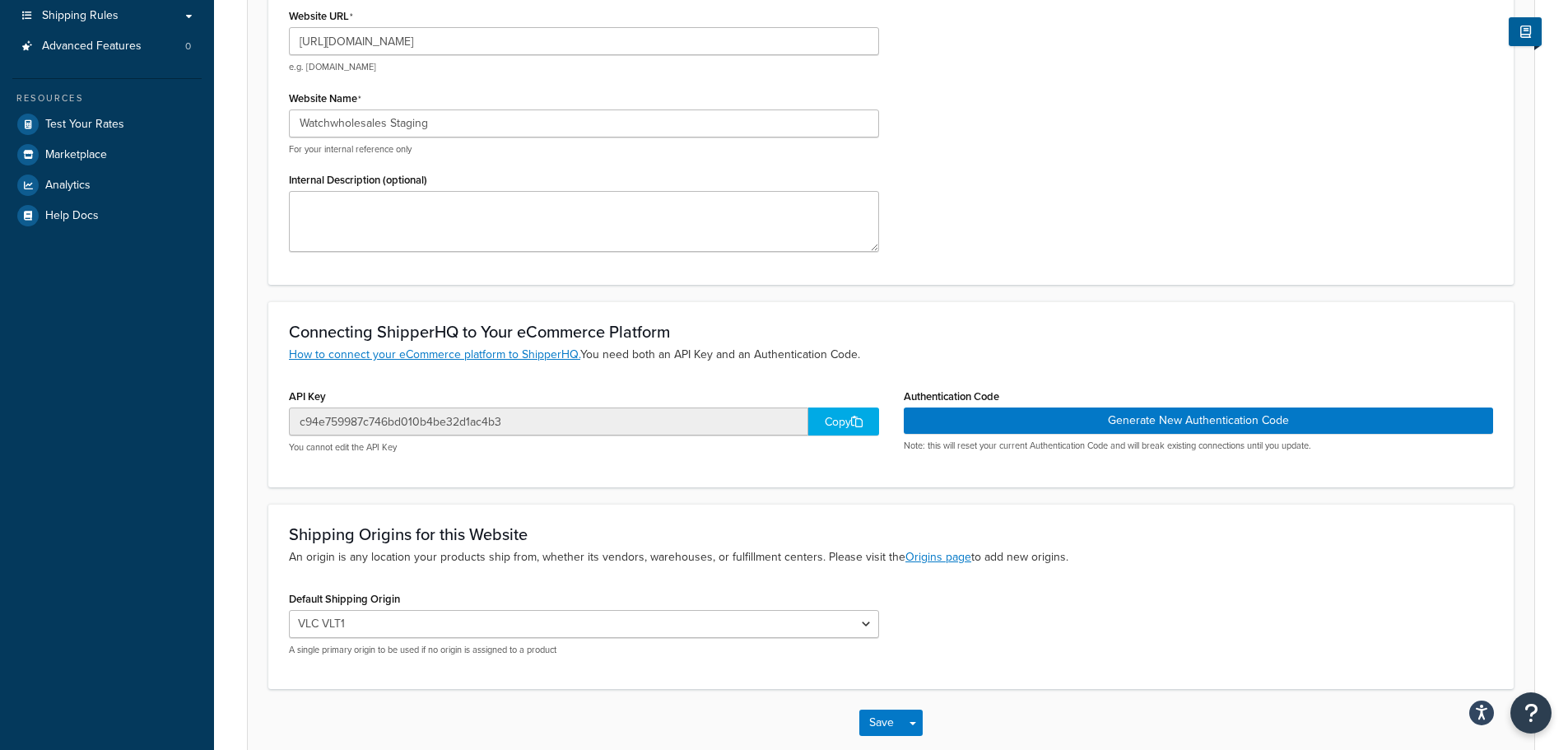
scroll to position [330, 0]
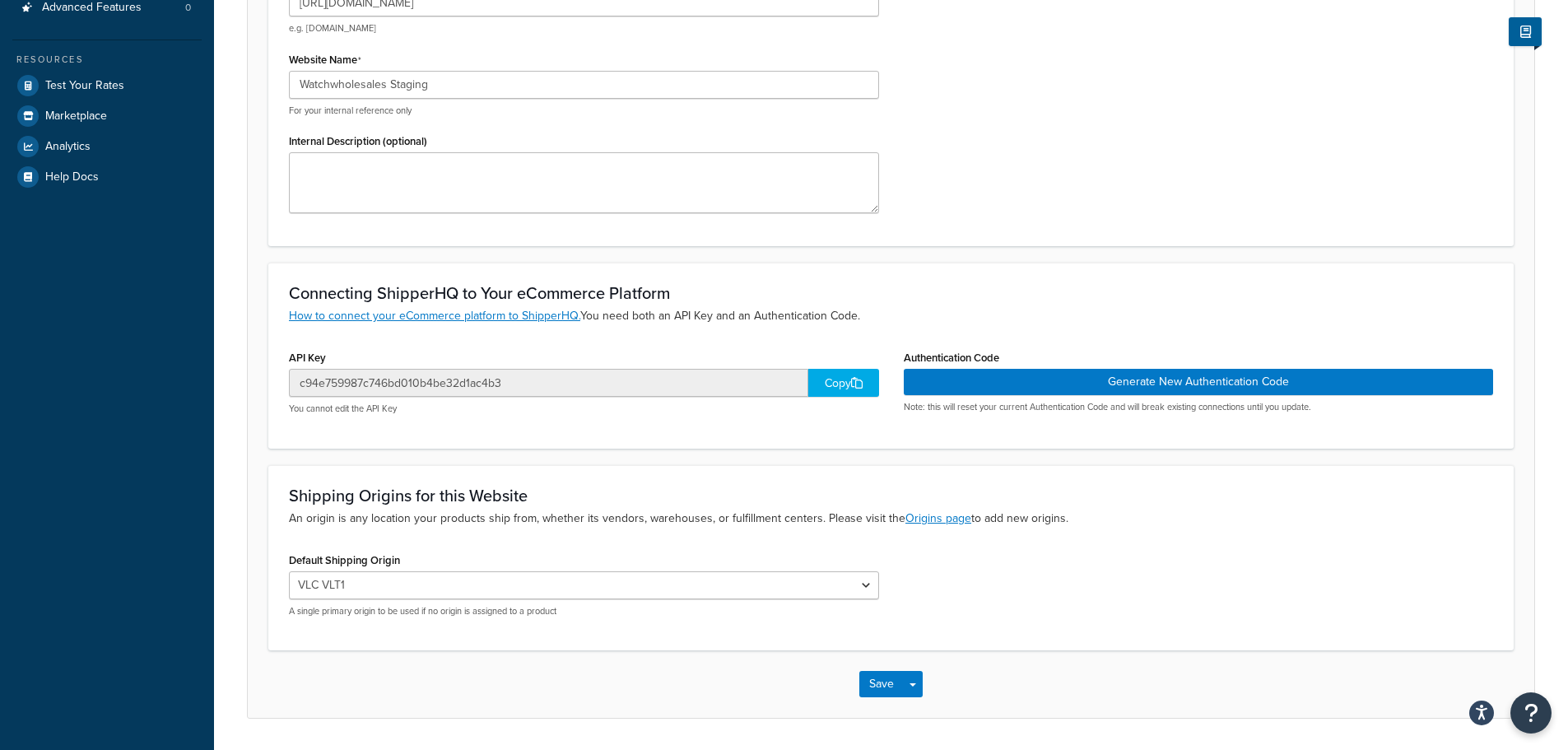
click at [1275, 196] on div "Website URL [URL][DOMAIN_NAME] e.g. [DOMAIN_NAME] Website Name Watchwholesales …" at bounding box center [890, 95] width 1229 height 260
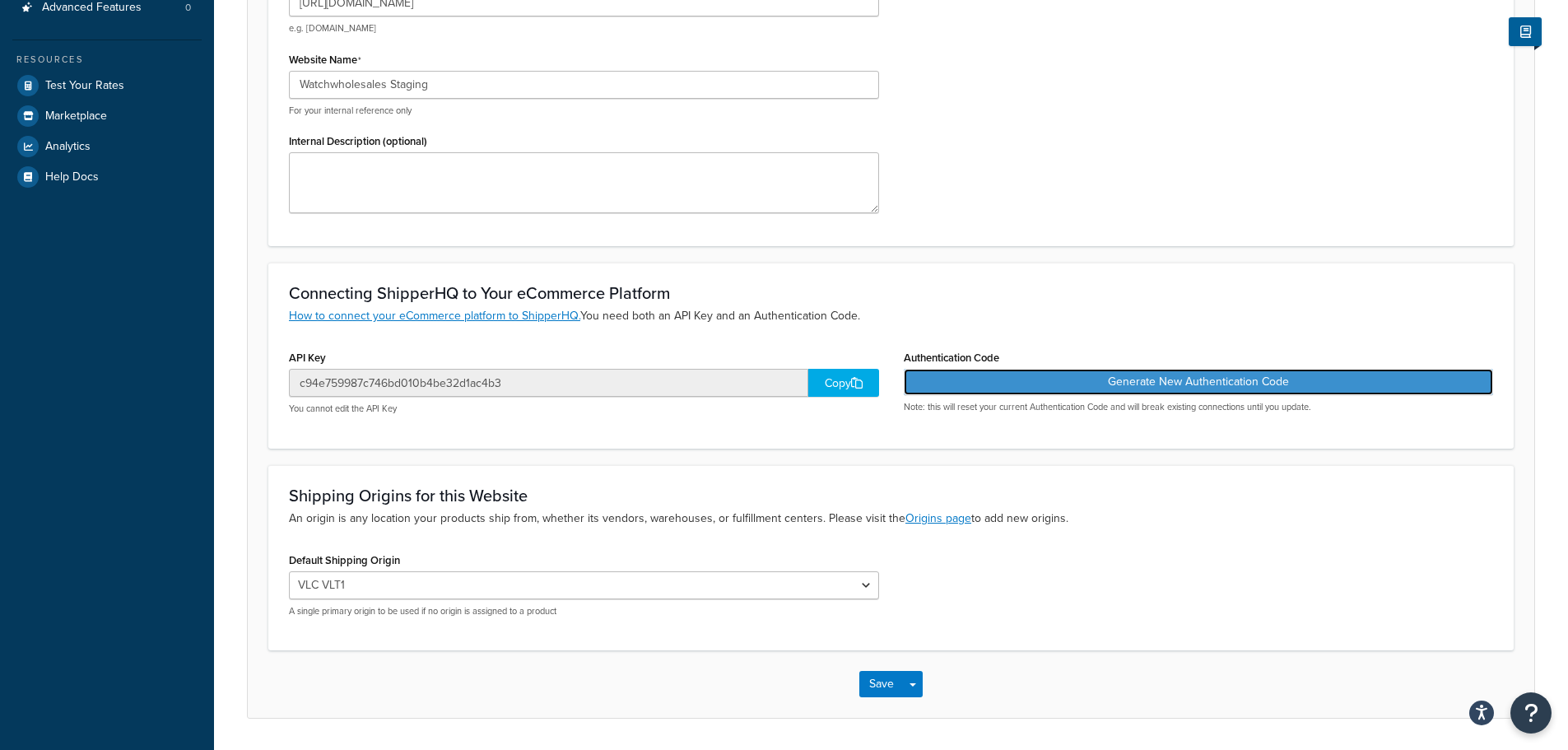
click at [1297, 374] on button "Generate New Authentication Code" at bounding box center [1198, 382] width 590 height 26
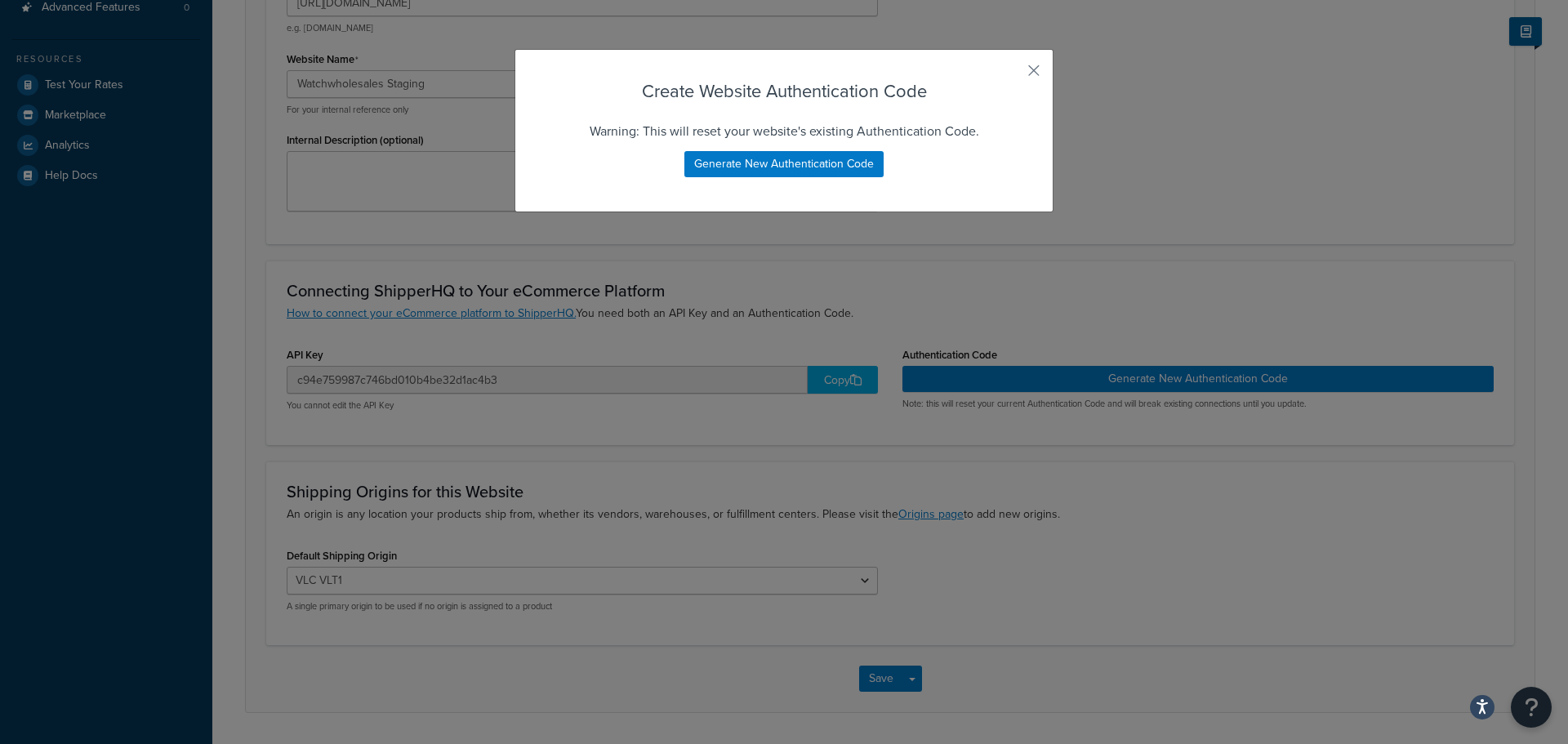
click at [931, 160] on div "Create Website Authentication Code Warning: This will reset your website's exis…" at bounding box center [784, 130] width 540 height 164
click at [820, 164] on button "Generate New Authentication Code" at bounding box center [784, 164] width 199 height 26
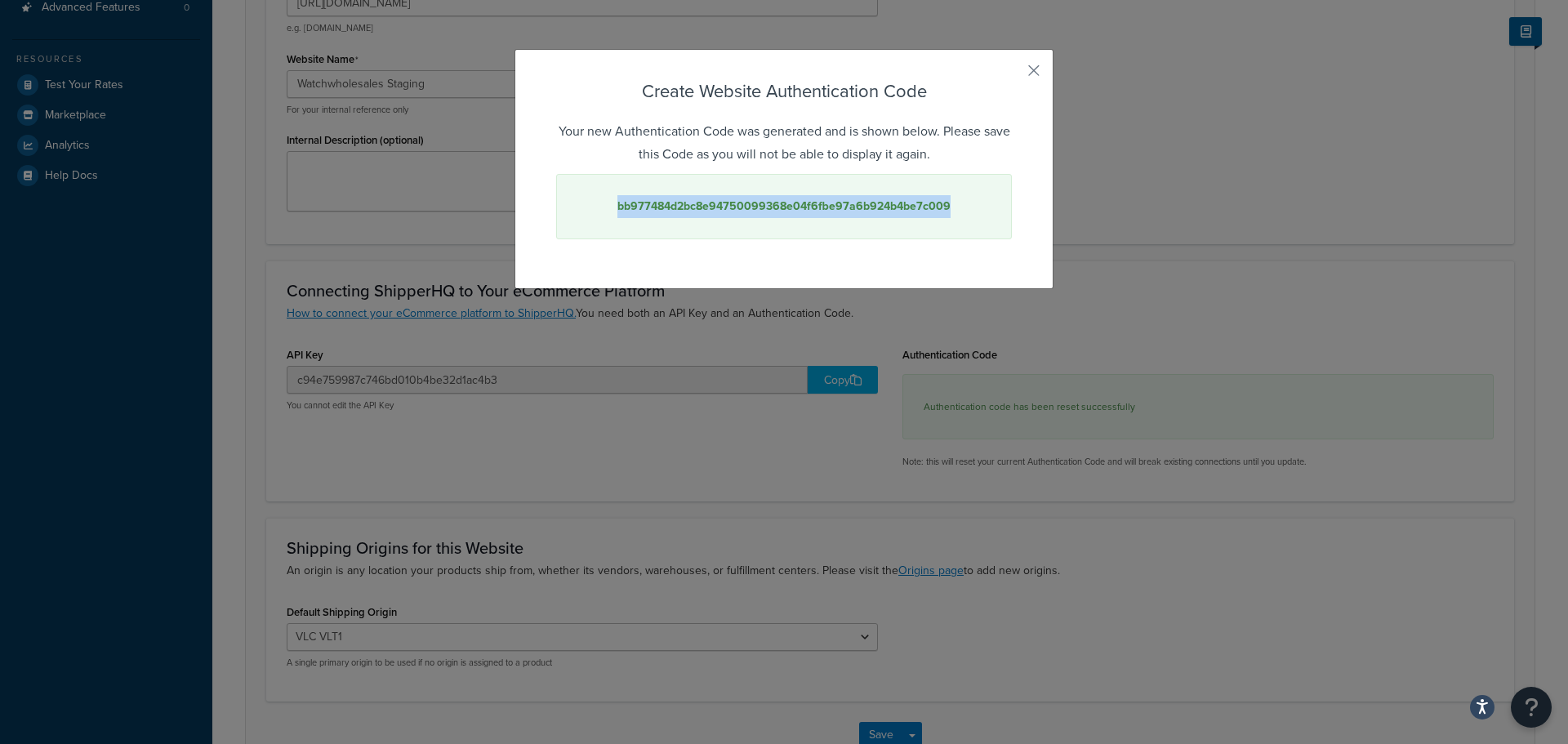
drag, startPoint x: 948, startPoint y: 208, endPoint x: 612, endPoint y: 190, distance: 336.5
click at [612, 188] on div "bb977484d2bc8e94750099368e04f6fbe97a6b924b4be7c009" at bounding box center [784, 207] width 455 height 65
copy strong "bb977484d2bc8e94750099368e04f6fbe97a6b924b4be7c009"
click at [971, 204] on div "bb977484d2bc8e94750099368e04f6fbe97a6b924b4be7c009" at bounding box center [784, 207] width 455 height 65
drag, startPoint x: 950, startPoint y: 204, endPoint x: 614, endPoint y: 207, distance: 336.0
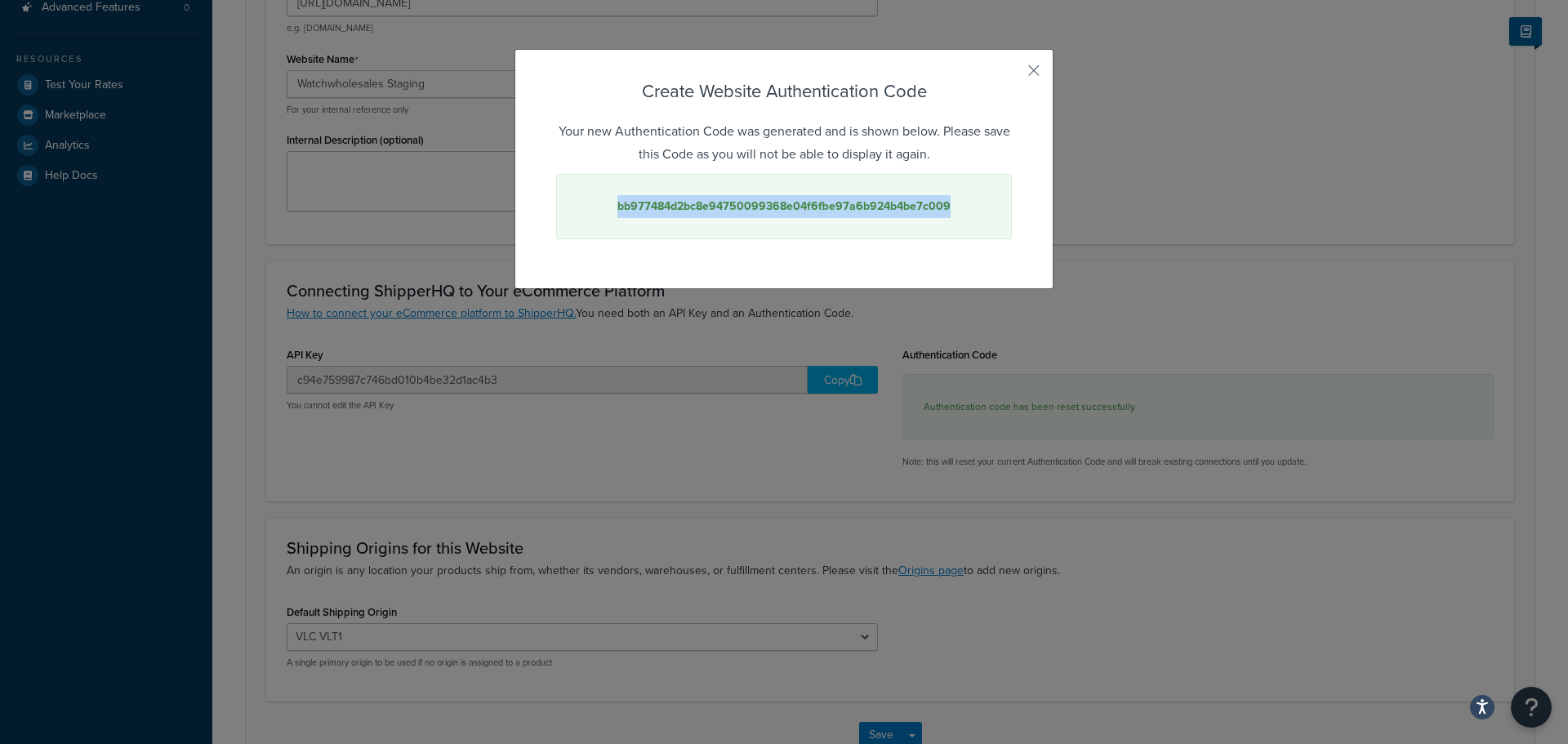
click at [614, 207] on div "bb977484d2bc8e94750099368e04f6fbe97a6b924b4be7c009" at bounding box center [784, 207] width 455 height 65
copy strong "bb977484d2bc8e94750099368e04f6fbe97a6b924b4be7c009"
click at [1012, 75] on button "button" at bounding box center [1010, 77] width 4 height 4
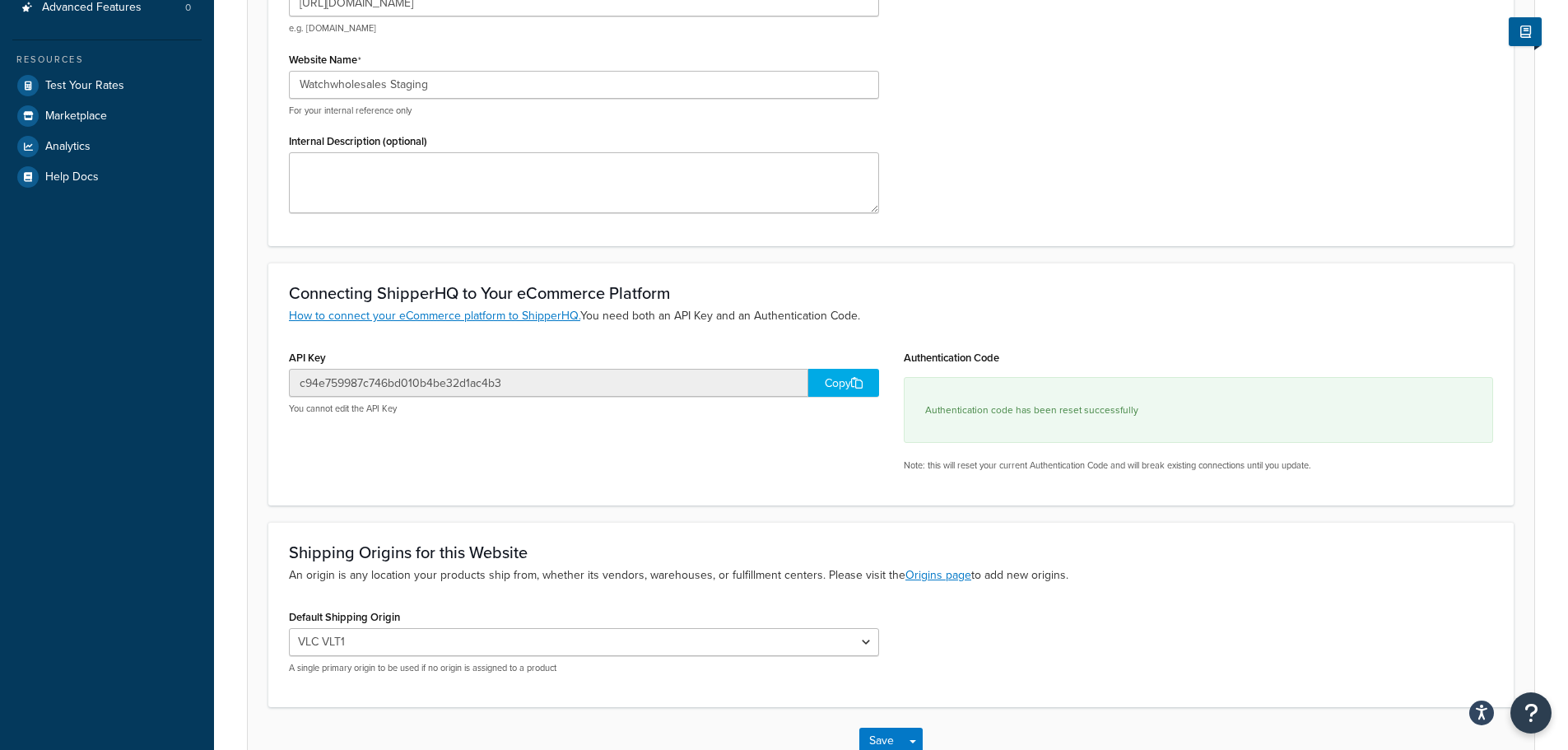
click at [848, 383] on div "Copy" at bounding box center [842, 383] width 70 height 28
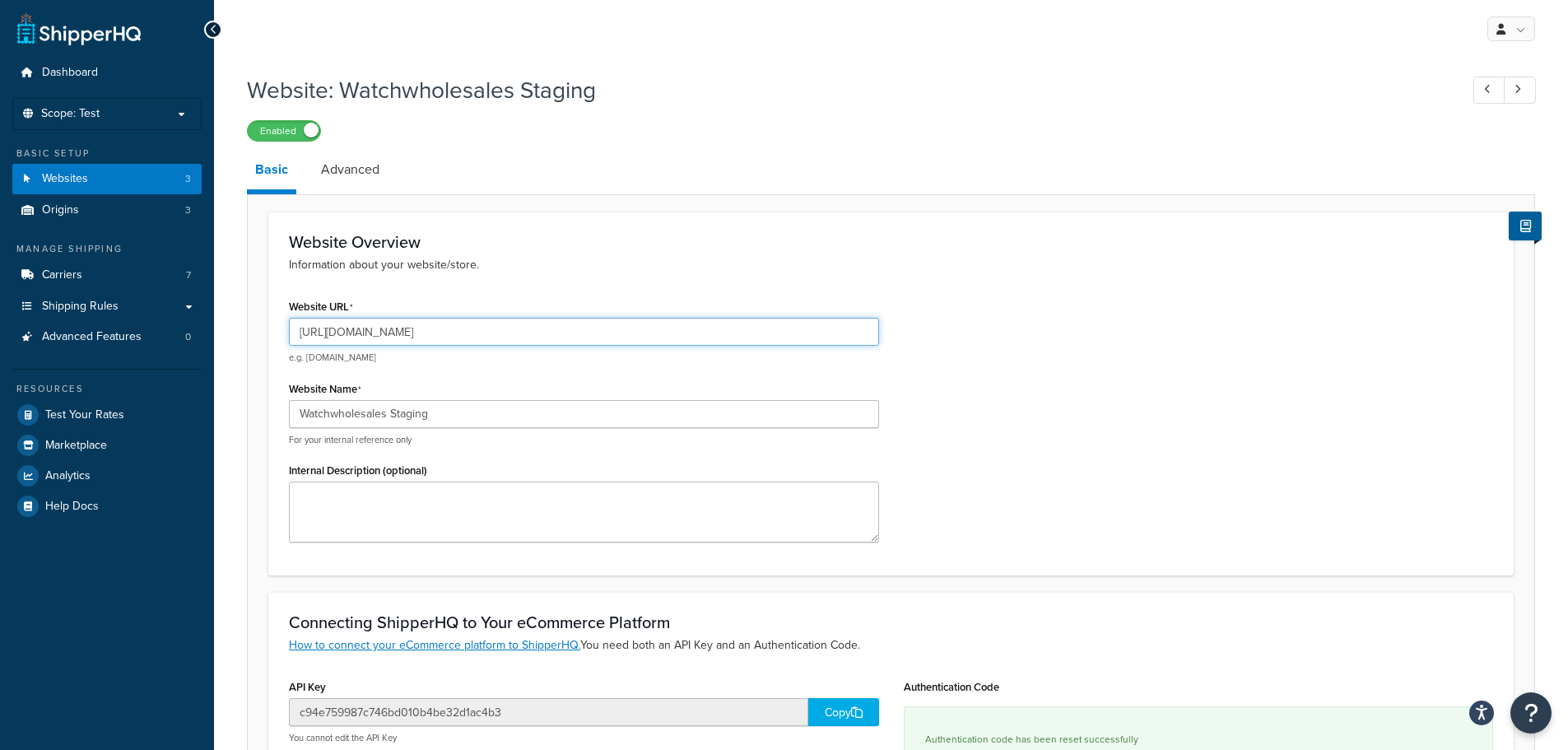
drag, startPoint x: 548, startPoint y: 335, endPoint x: 502, endPoint y: 339, distance: 46.2
click at [502, 339] on input "[URL][DOMAIN_NAME]" at bounding box center [584, 332] width 590 height 28
click at [1183, 442] on div "Website URL [URL][DOMAIN_NAME] e.g. [DOMAIN_NAME] Website Name Watchwholesales …" at bounding box center [890, 425] width 1229 height 260
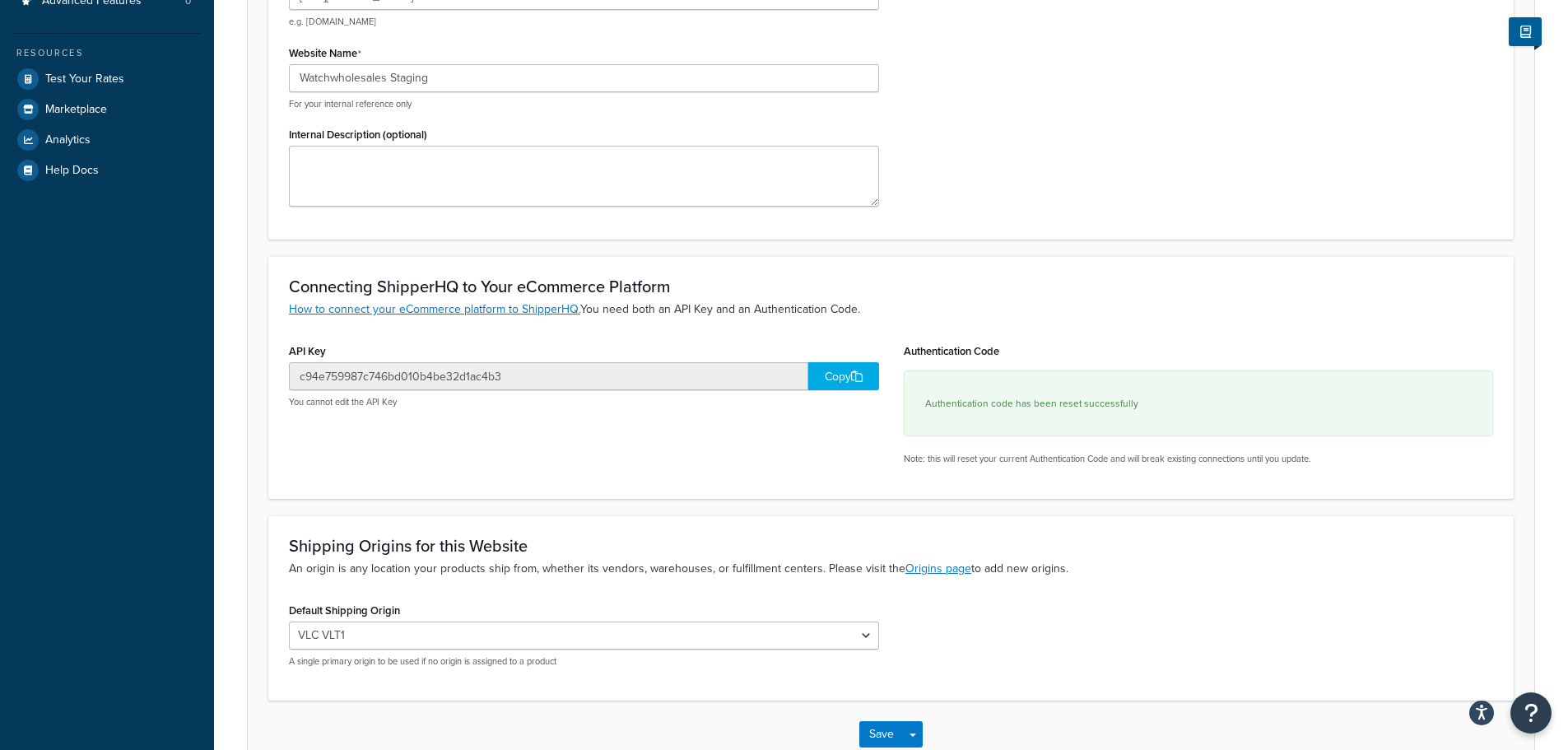
scroll to position [437, 0]
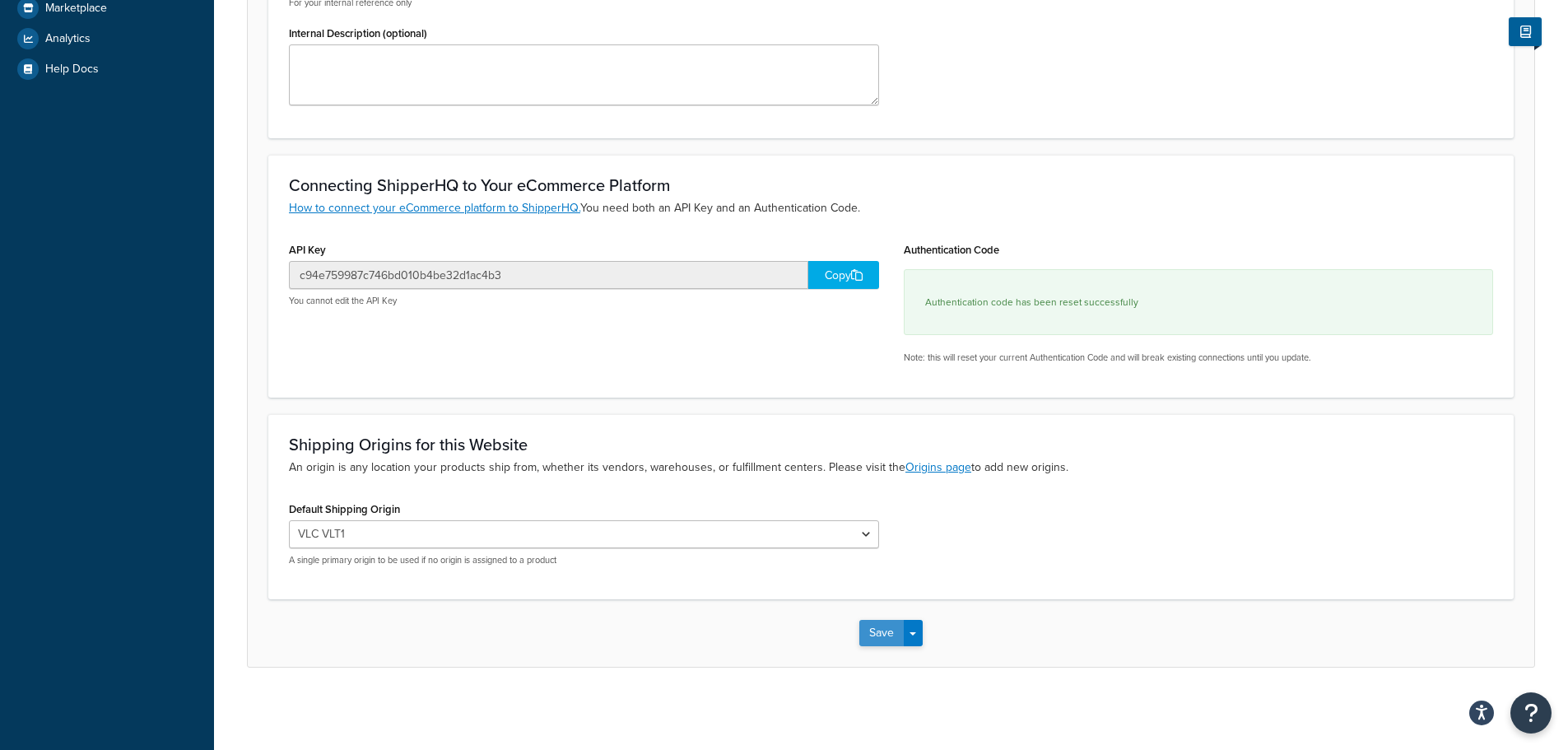
click at [891, 634] on button "Save" at bounding box center [881, 632] width 44 height 26
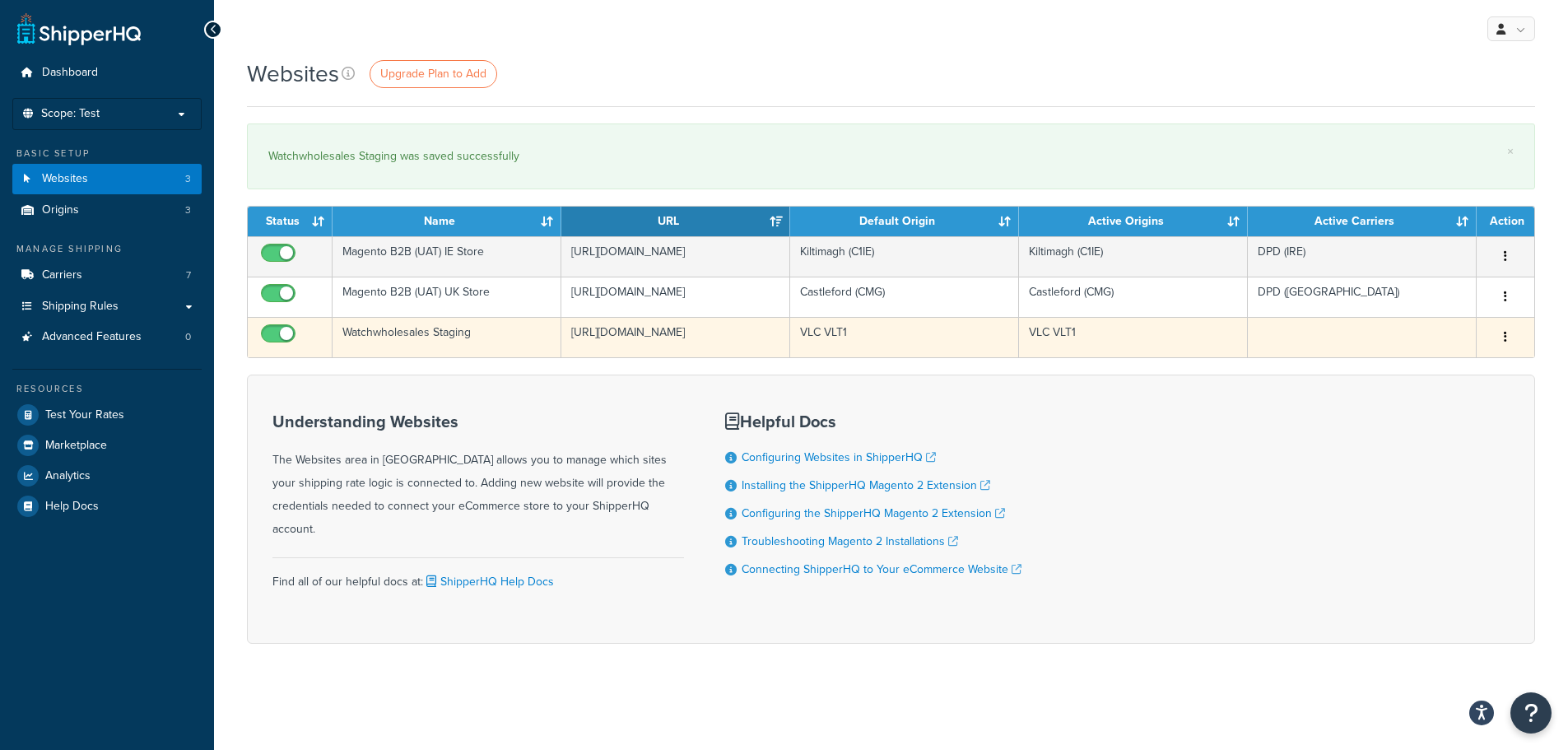
click at [1503, 342] on icon "button" at bounding box center [1504, 336] width 3 height 12
click at [1432, 388] on link "Edit" at bounding box center [1438, 393] width 130 height 34
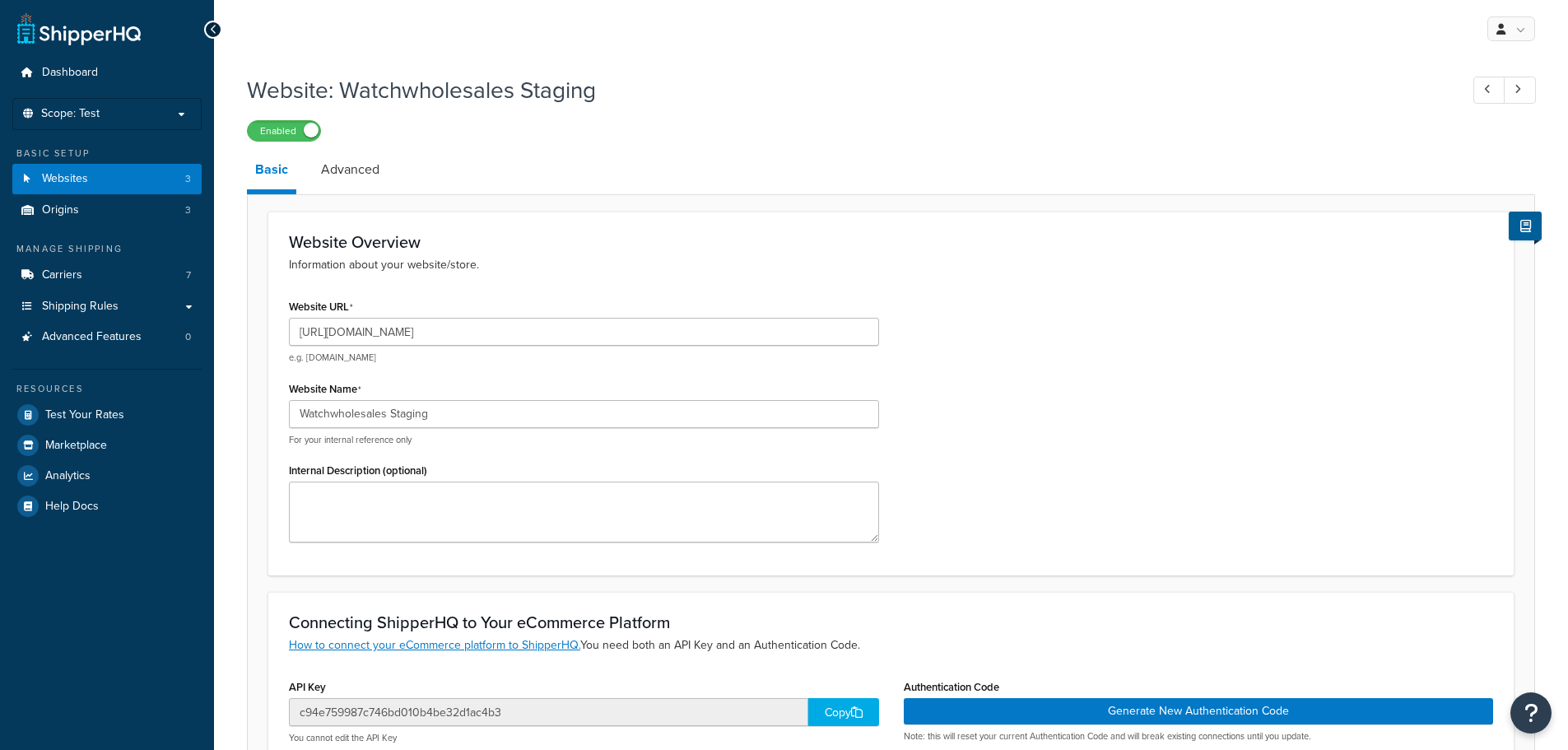
select select "169175"
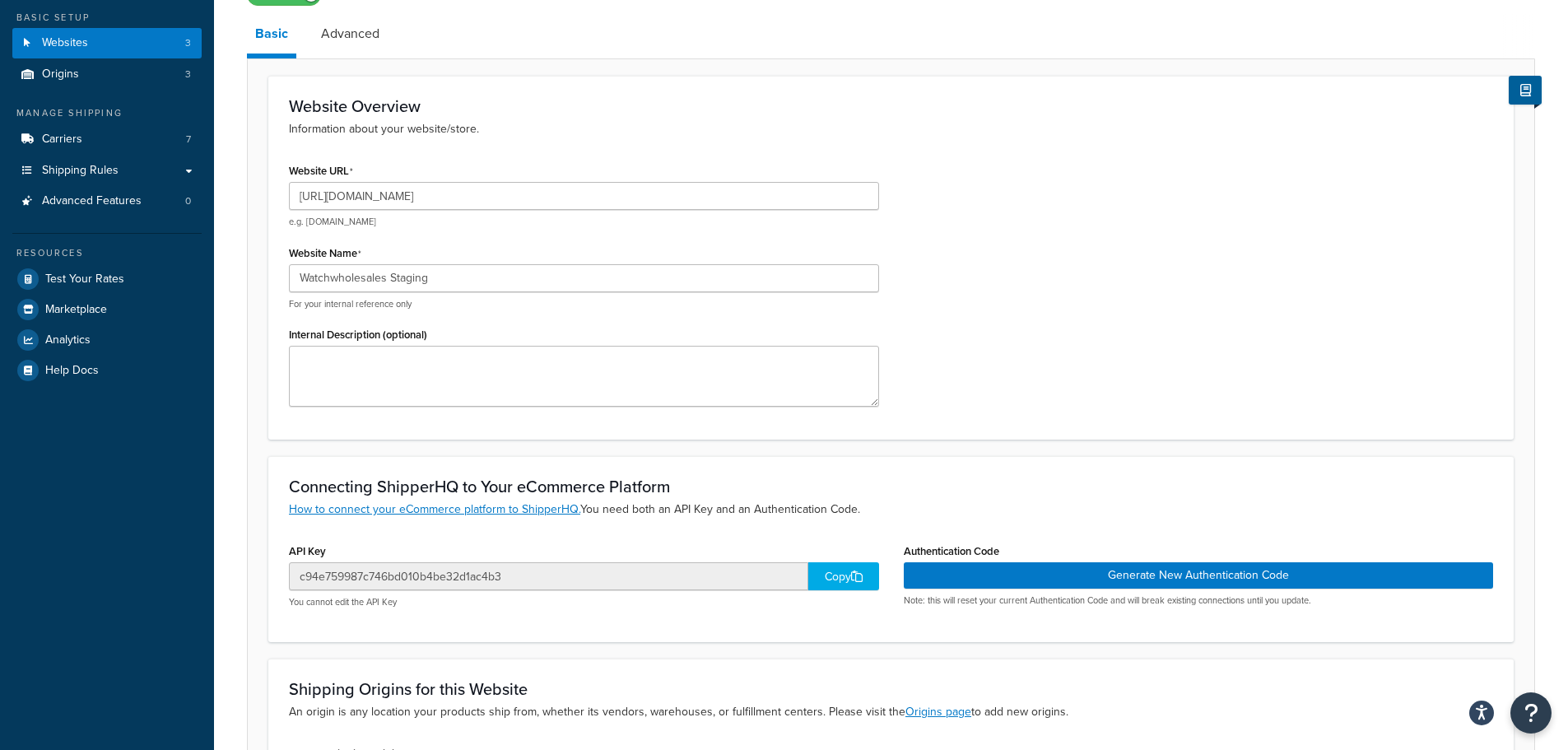
scroll to position [330, 0]
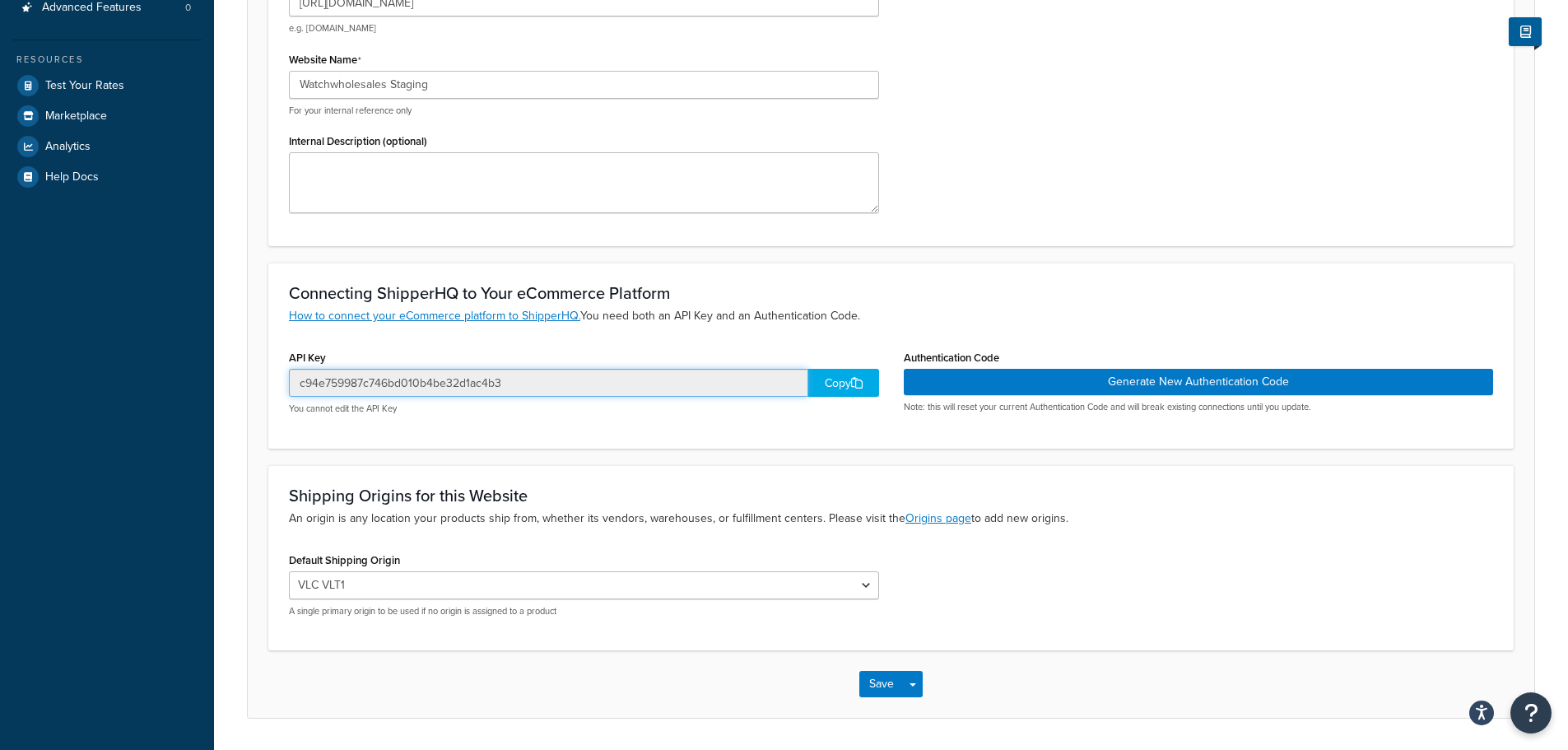
drag, startPoint x: 618, startPoint y: 378, endPoint x: 481, endPoint y: 375, distance: 137.0
click at [444, 376] on input "c94e759987c746bd010b4be32d1ac4b3" at bounding box center [548, 383] width 519 height 28
click at [840, 387] on div "Copy" at bounding box center [842, 383] width 70 height 28
click at [837, 384] on div "Copied!" at bounding box center [842, 383] width 70 height 28
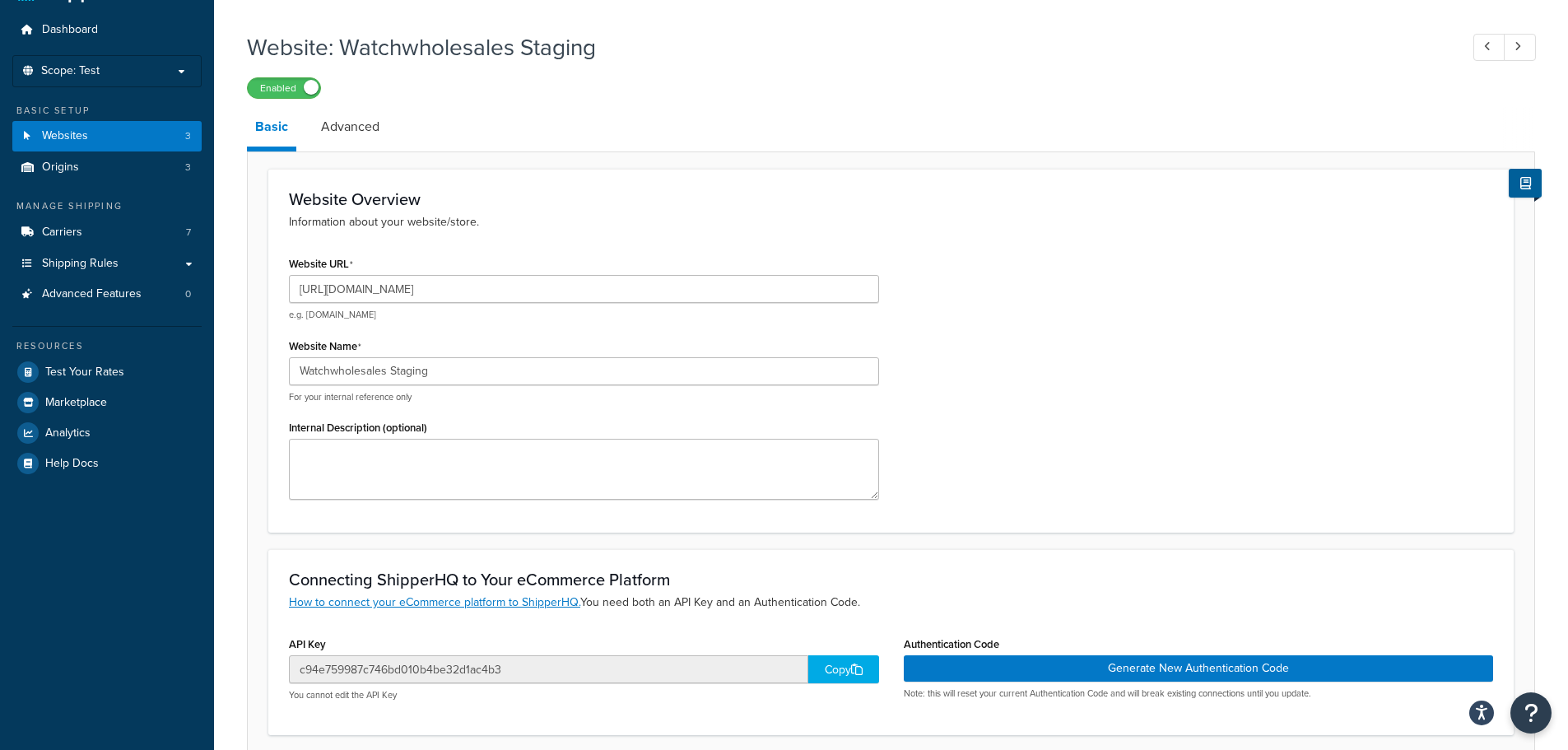
scroll to position [82, 0]
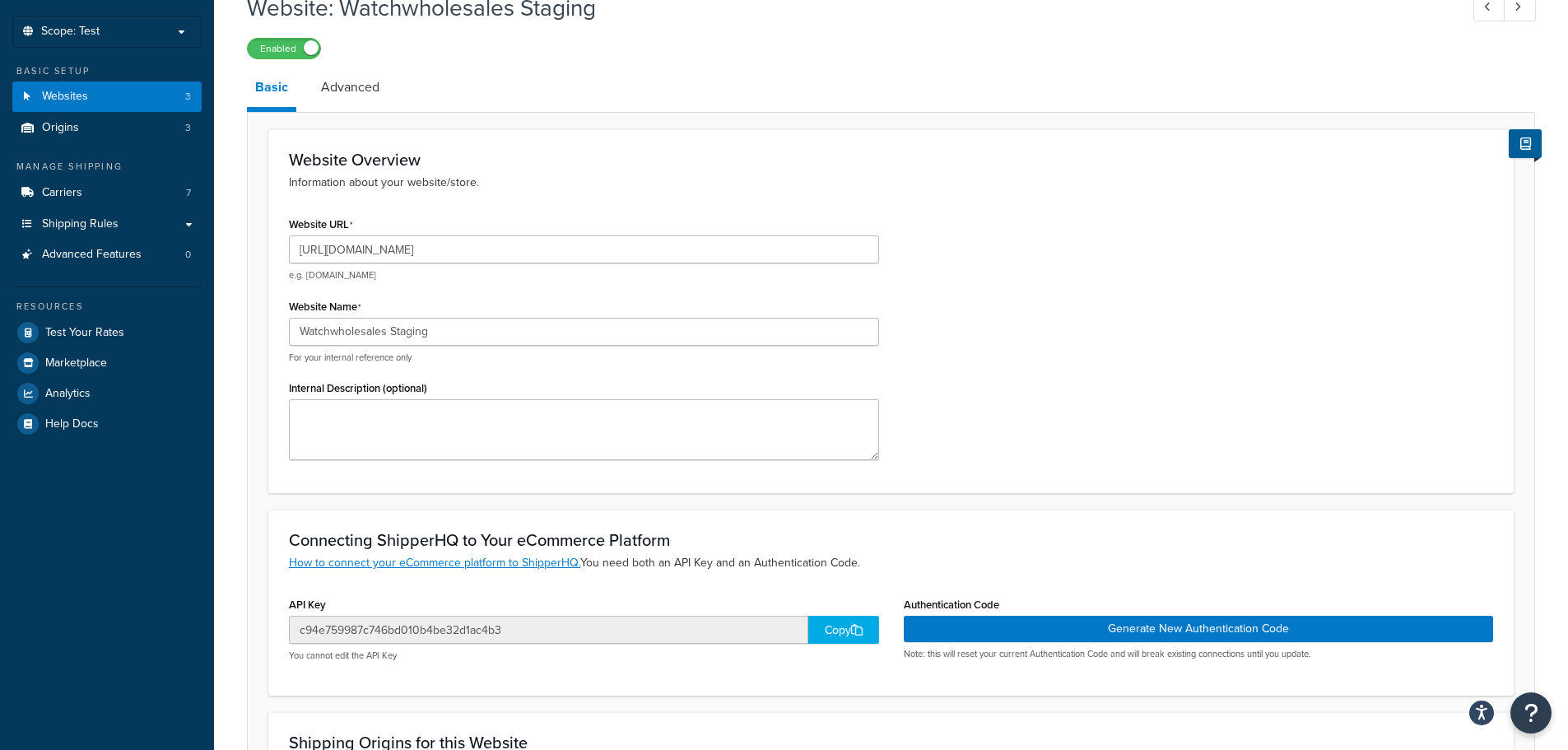
click at [847, 630] on div "Copy" at bounding box center [842, 629] width 70 height 28
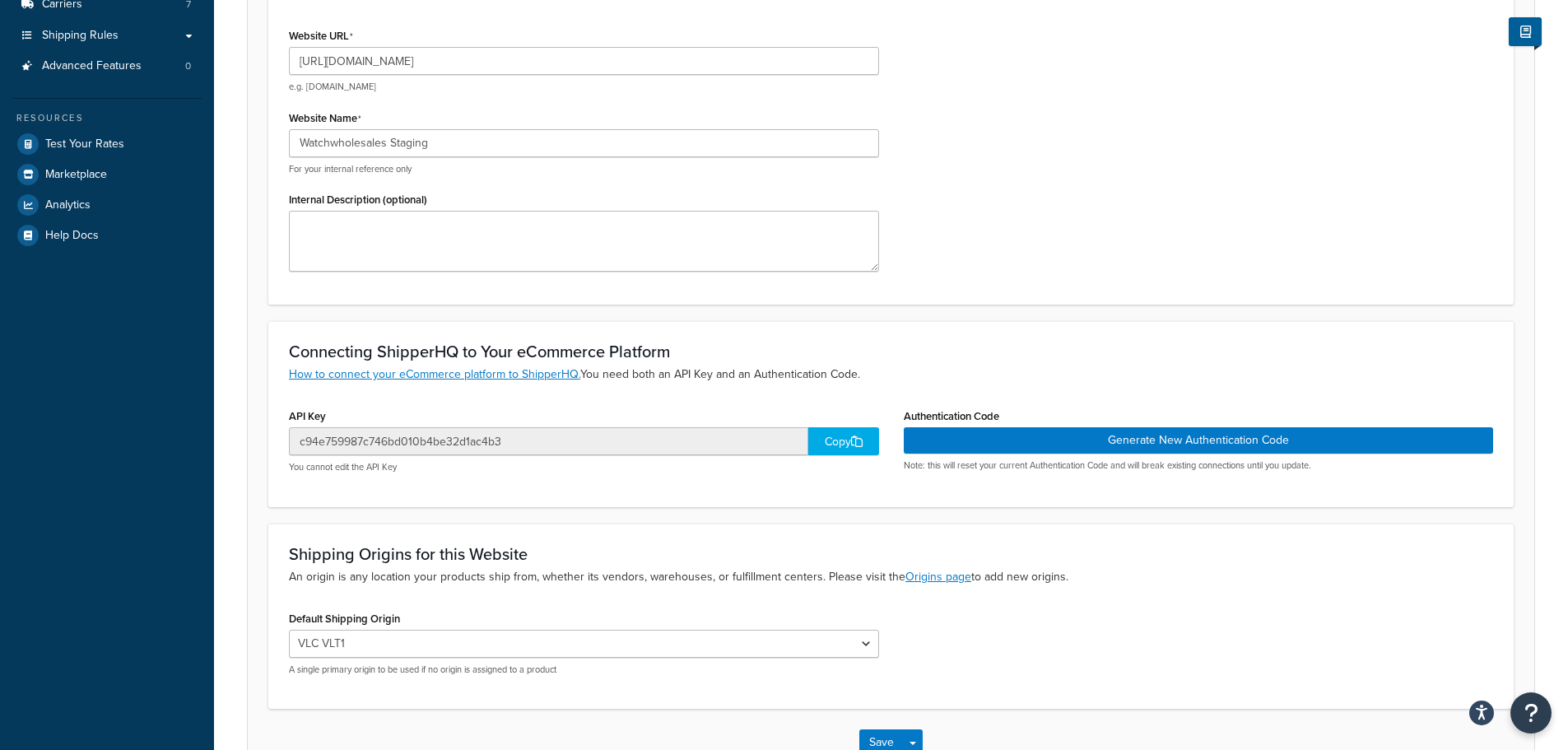
scroll to position [133, 0]
